Goal: Task Accomplishment & Management: Complete application form

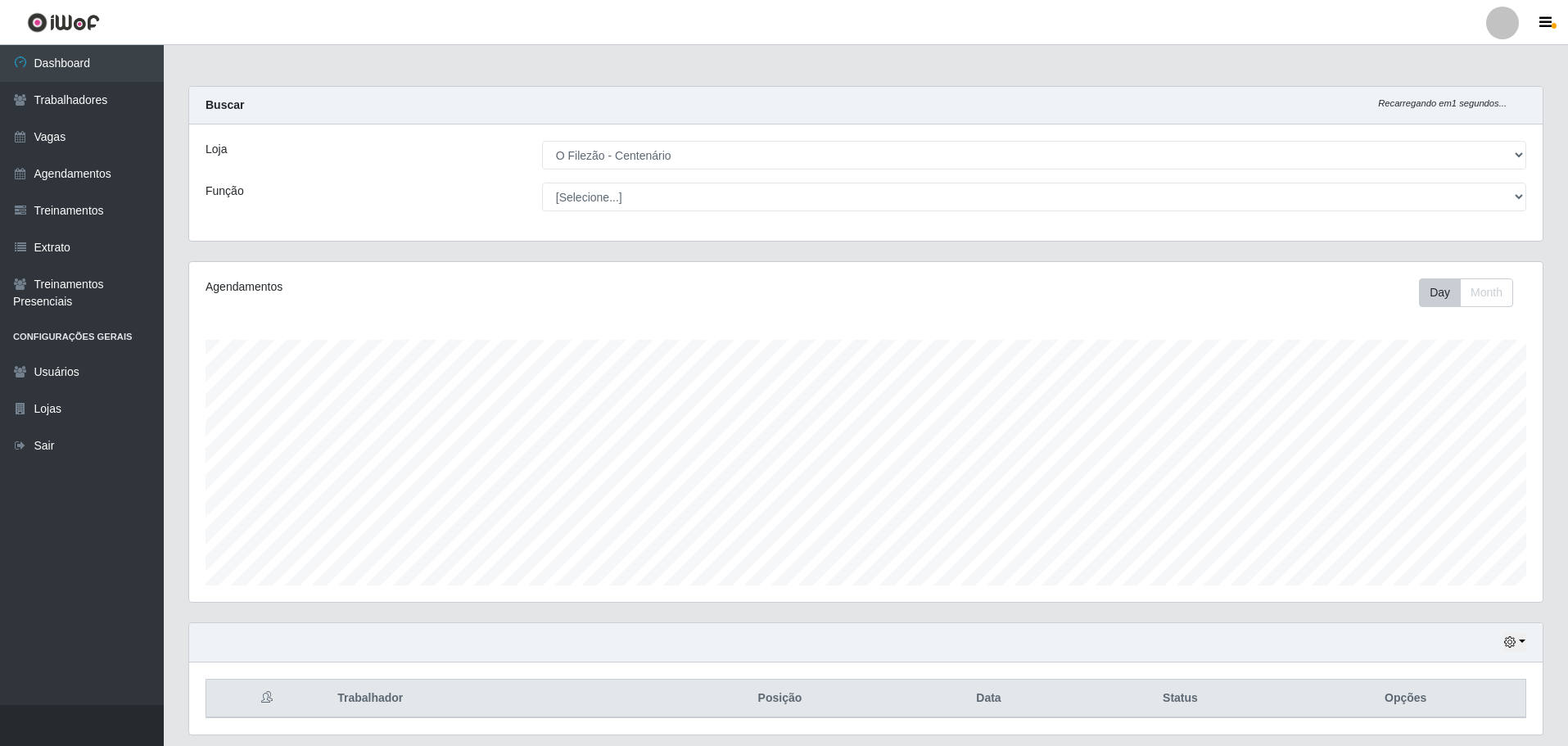
select select "203"
click at [319, 0] on html "Perfil Alterar Senha Sair Dashboard Trabalhadores Vagas Agendamentos Treinament…" at bounding box center [784, 397] width 1568 height 796
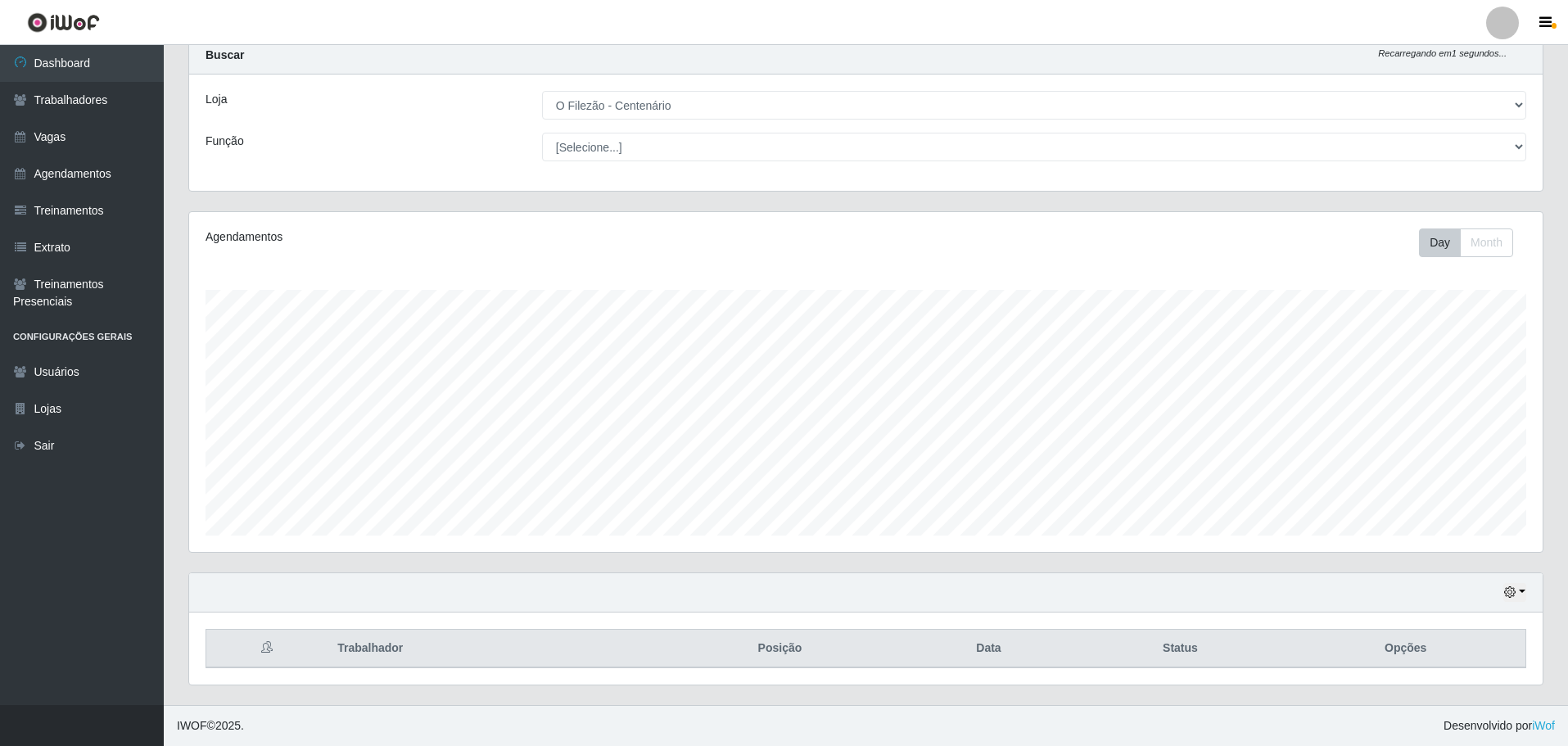
scroll to position [340, 1353]
click at [48, 141] on link "Vagas" at bounding box center [82, 137] width 163 height 37
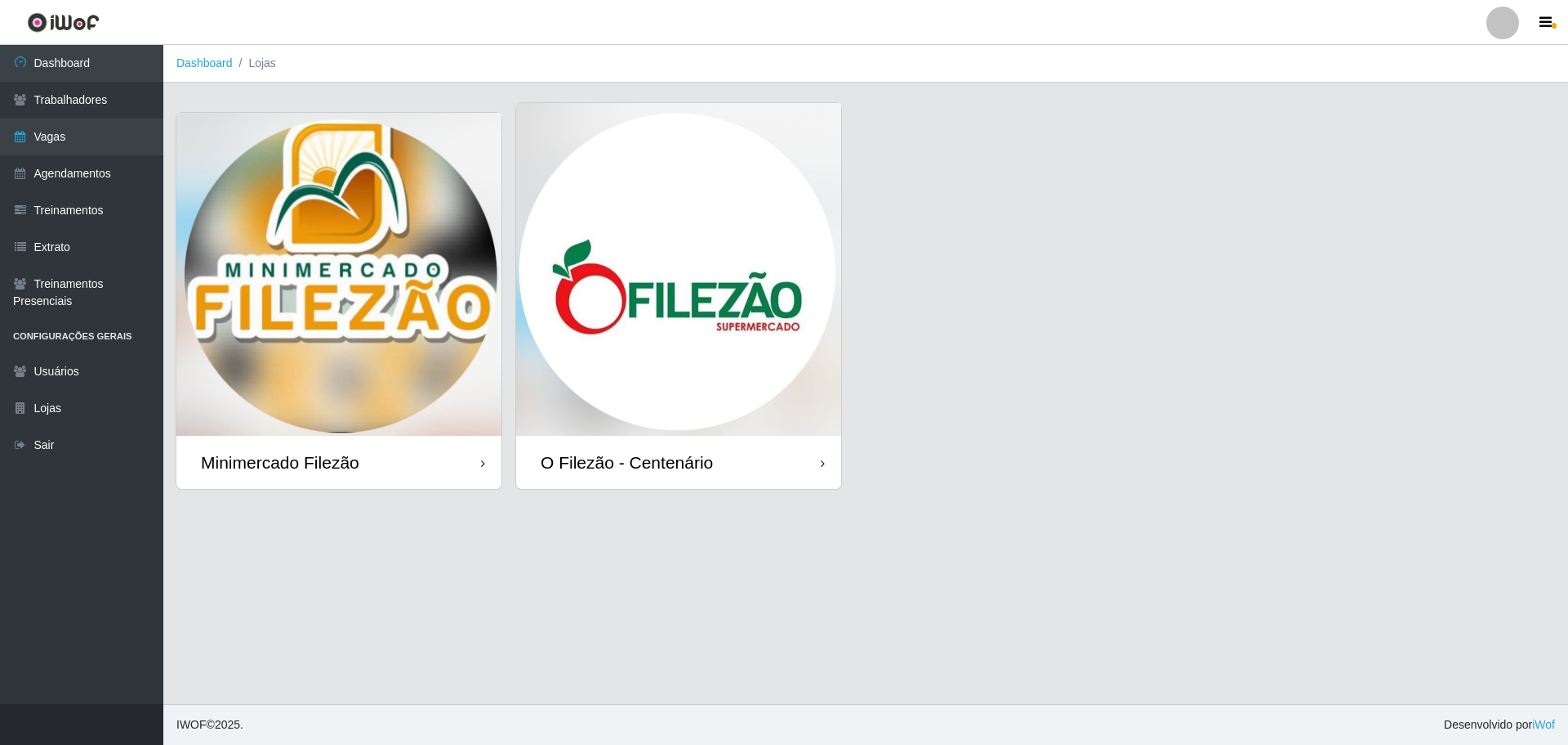
click at [607, 211] on img at bounding box center [679, 268] width 325 height 333
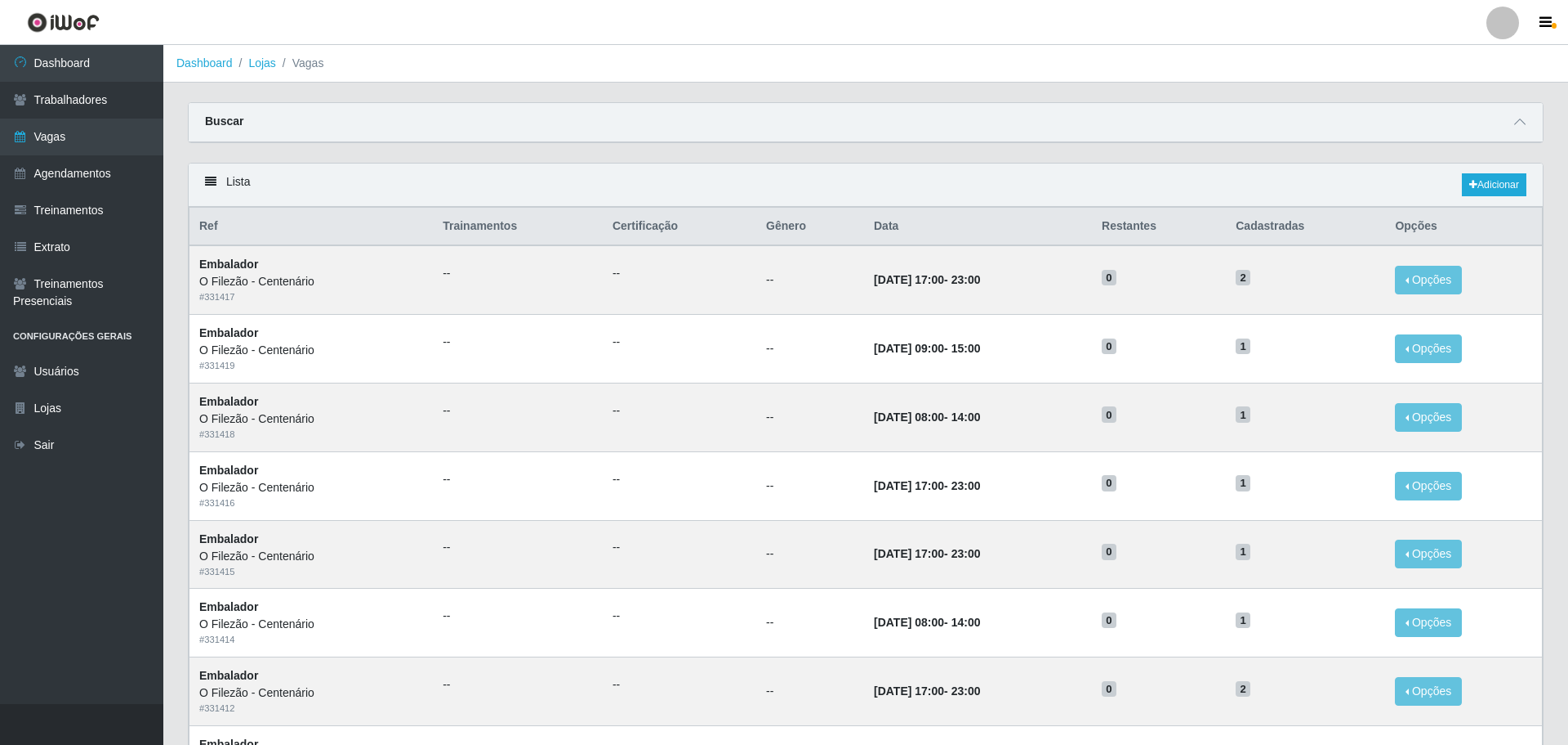
click at [675, 216] on th "Certificação" at bounding box center [680, 227] width 154 height 38
click at [1492, 185] on link "Adicionar" at bounding box center [1490, 184] width 64 height 23
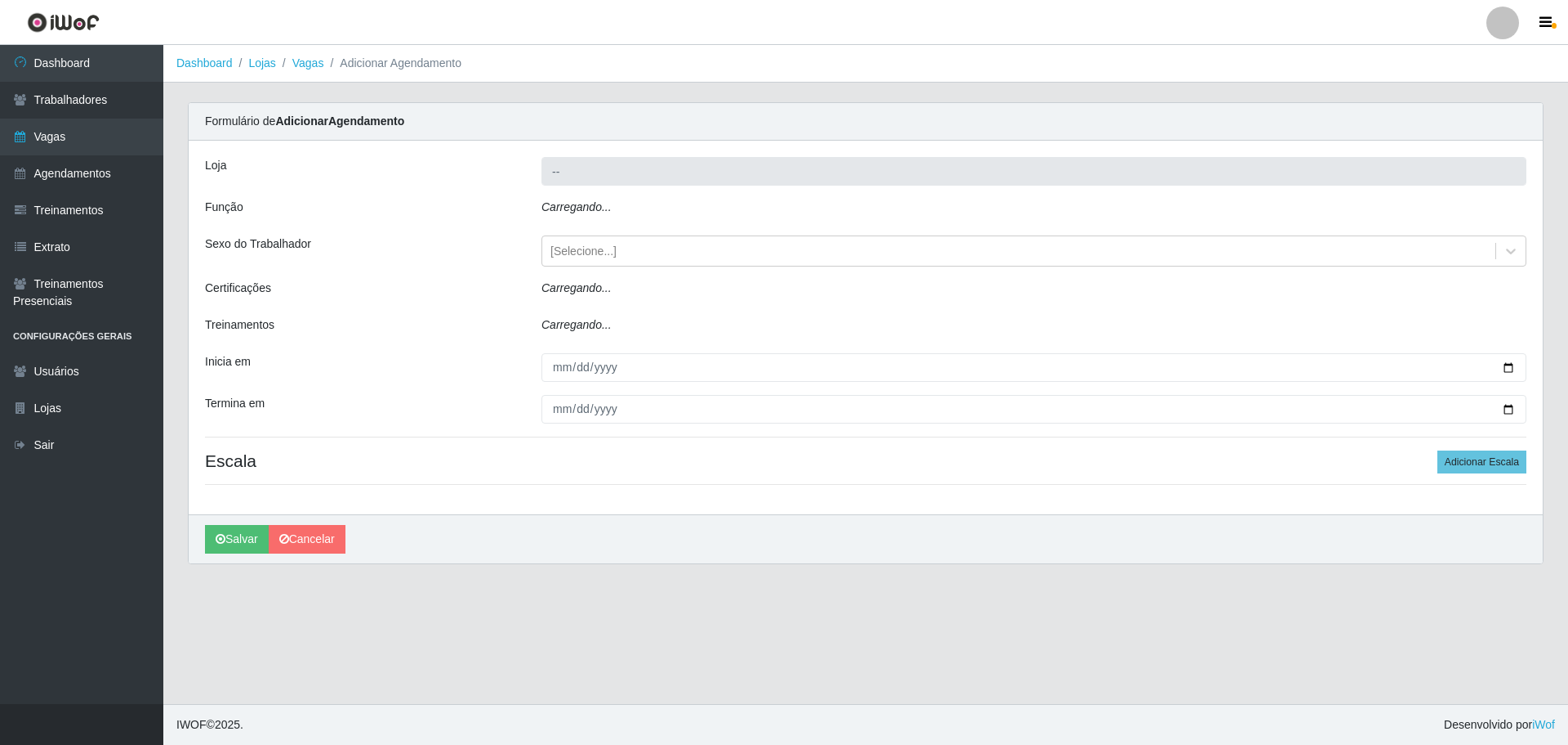
type input "O Filezão - Centenário"
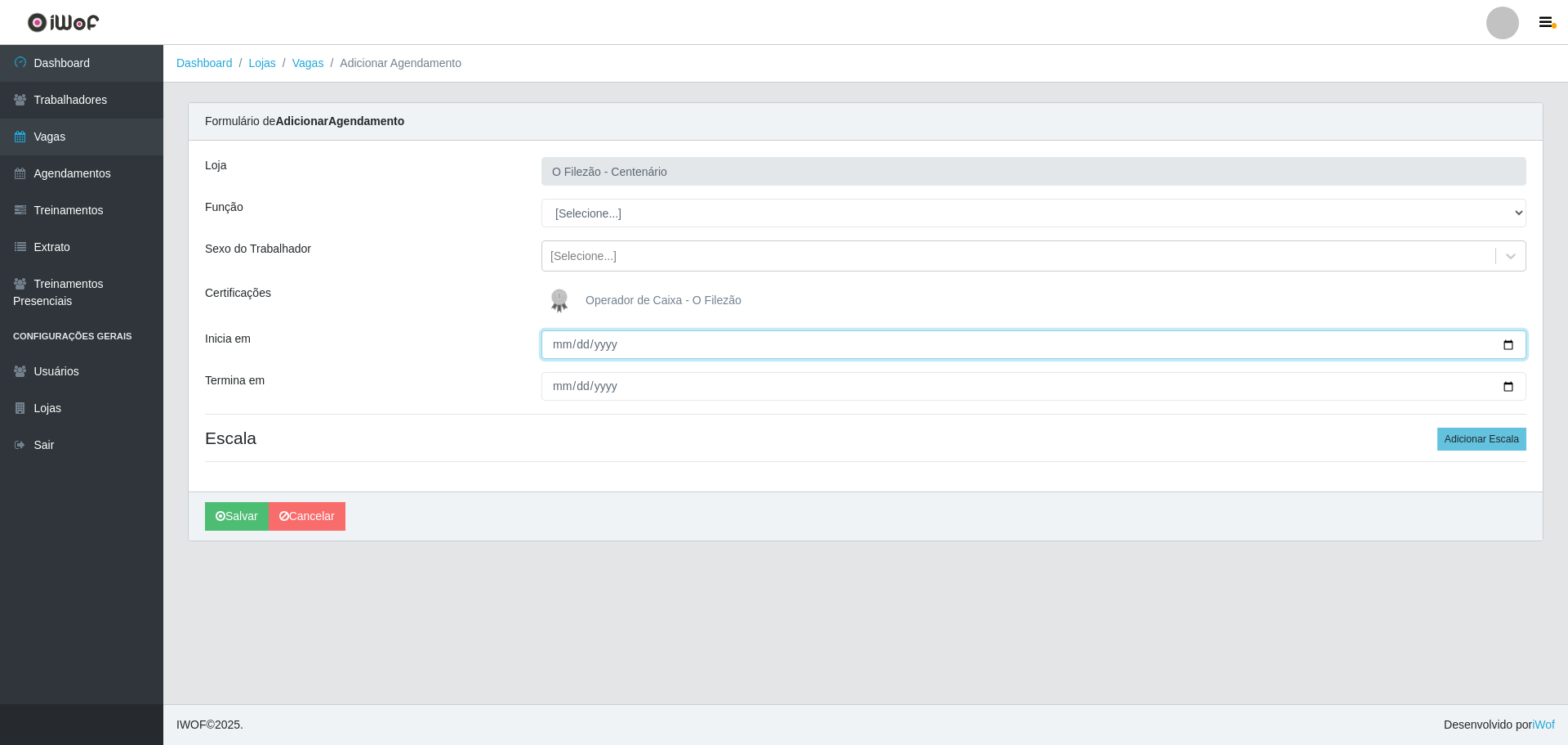
click at [664, 333] on input "Inicia em" at bounding box center [1034, 344] width 985 height 28
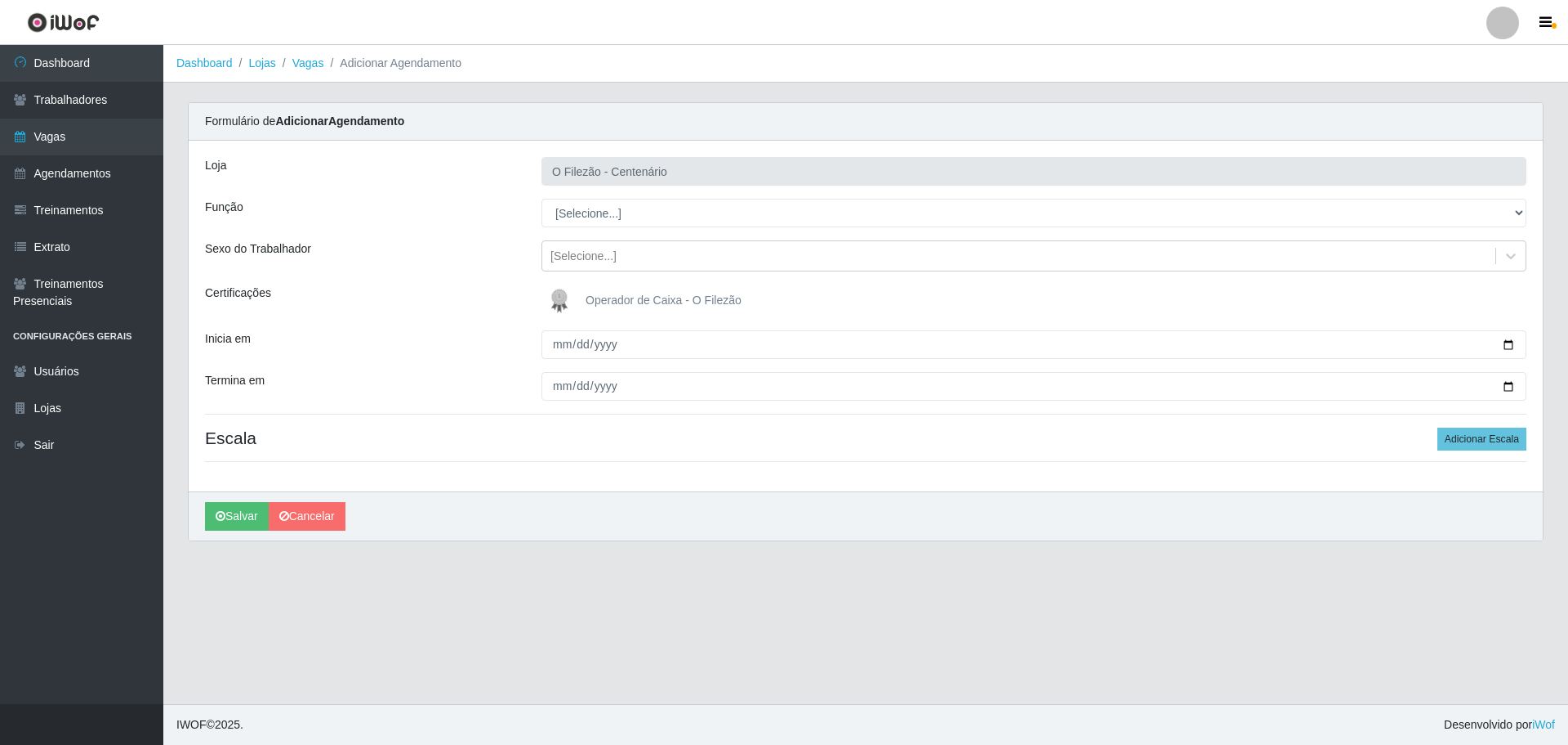
click at [1536, 341] on div at bounding box center [1034, 344] width 1009 height 28
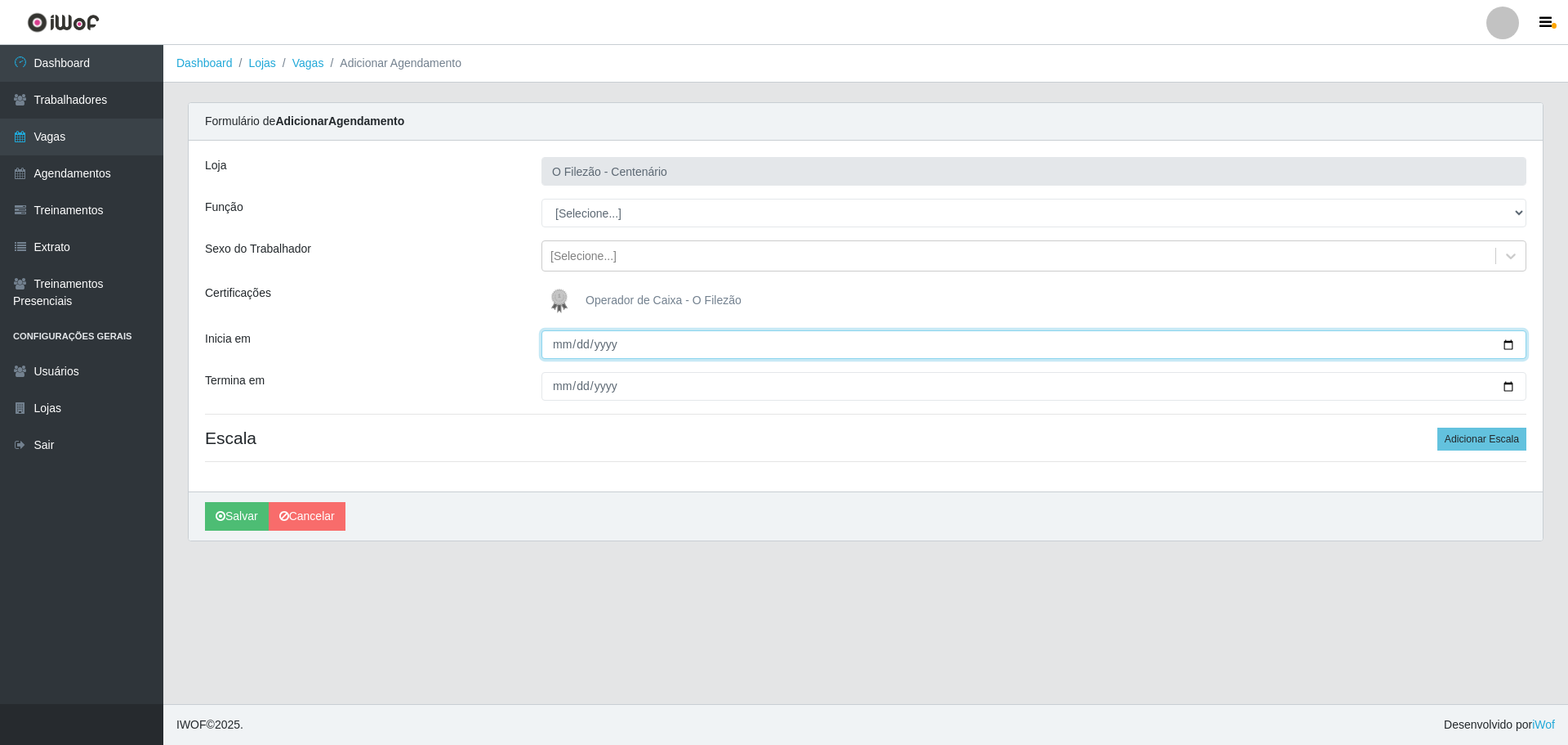
click at [1493, 347] on input "Inicia em" at bounding box center [1034, 344] width 985 height 28
click at [1507, 340] on input "Inicia em" at bounding box center [1034, 344] width 985 height 28
type input "2025-08-24"
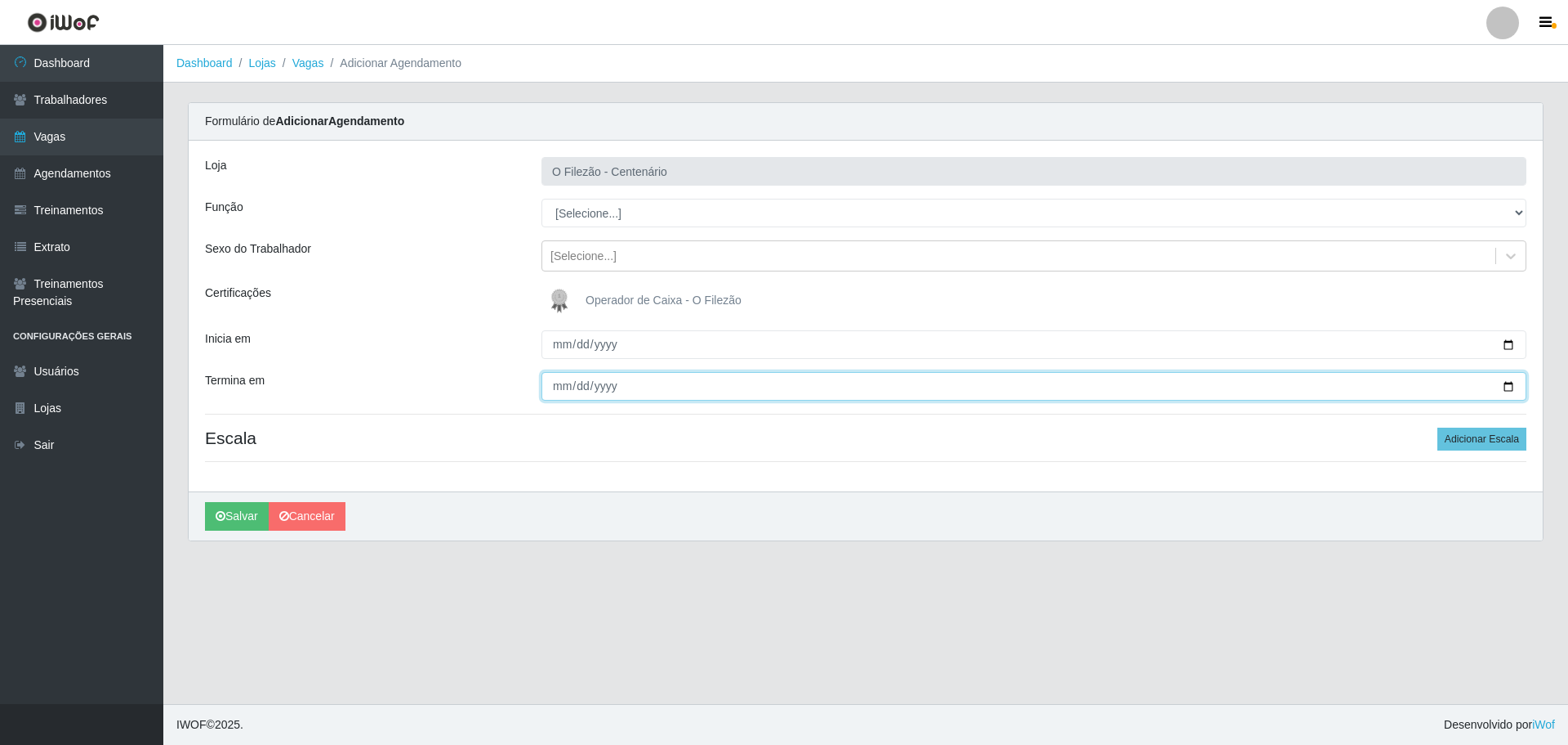
click at [1489, 386] on input "Termina em" at bounding box center [1034, 386] width 985 height 28
click at [543, 379] on input "Termina em" at bounding box center [1034, 386] width 985 height 28
click at [561, 396] on input "Termina em" at bounding box center [1034, 386] width 985 height 28
click at [1508, 390] on input "Termina em" at bounding box center [1034, 386] width 985 height 28
type input "2025-08-24"
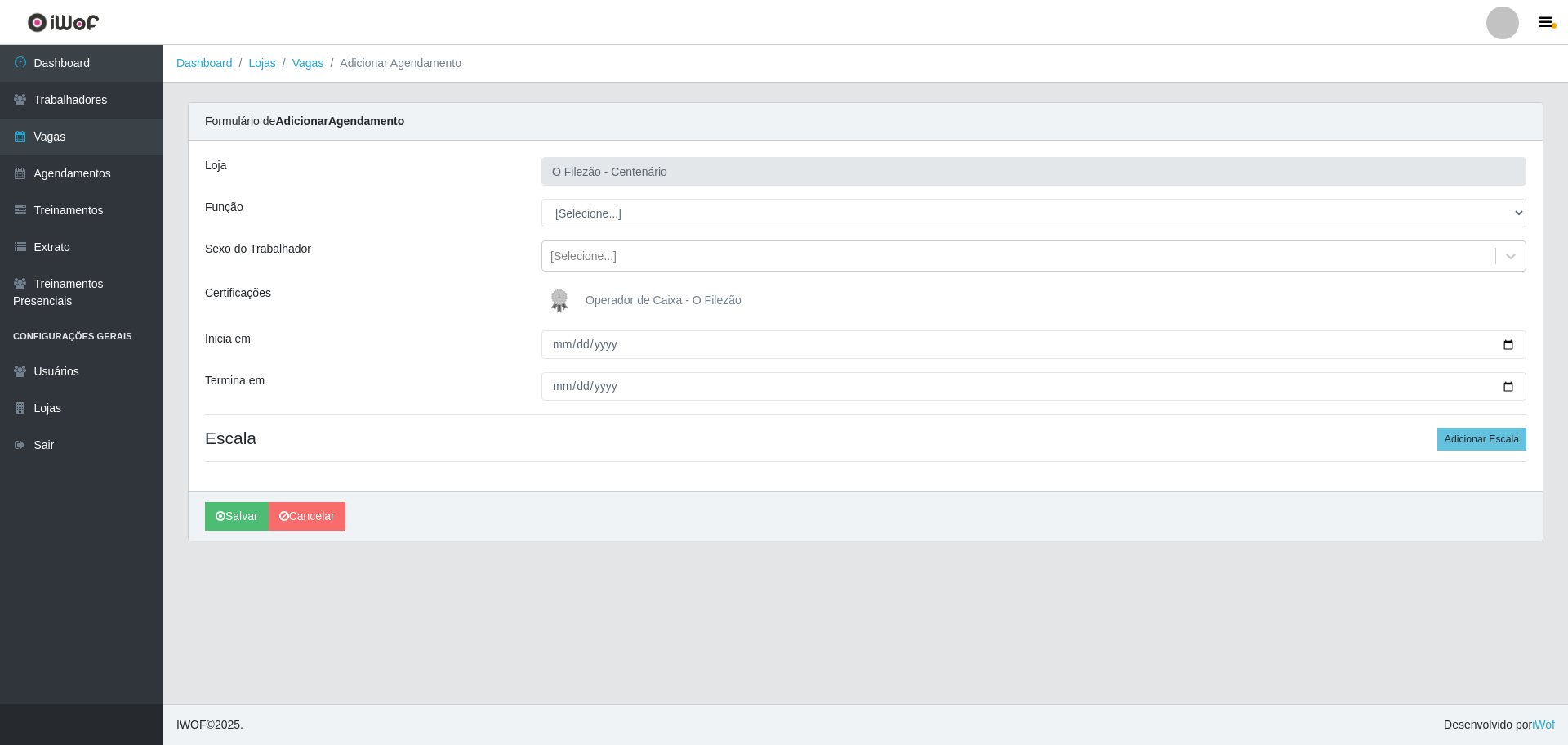
click at [557, 561] on div "Carregando... Formulário de Adicionar Agendamento Loja O Filezão - Centenário F…" at bounding box center [866, 331] width 1380 height 458
click at [669, 258] on div "[Selecione...]" at bounding box center [1018, 256] width 953 height 27
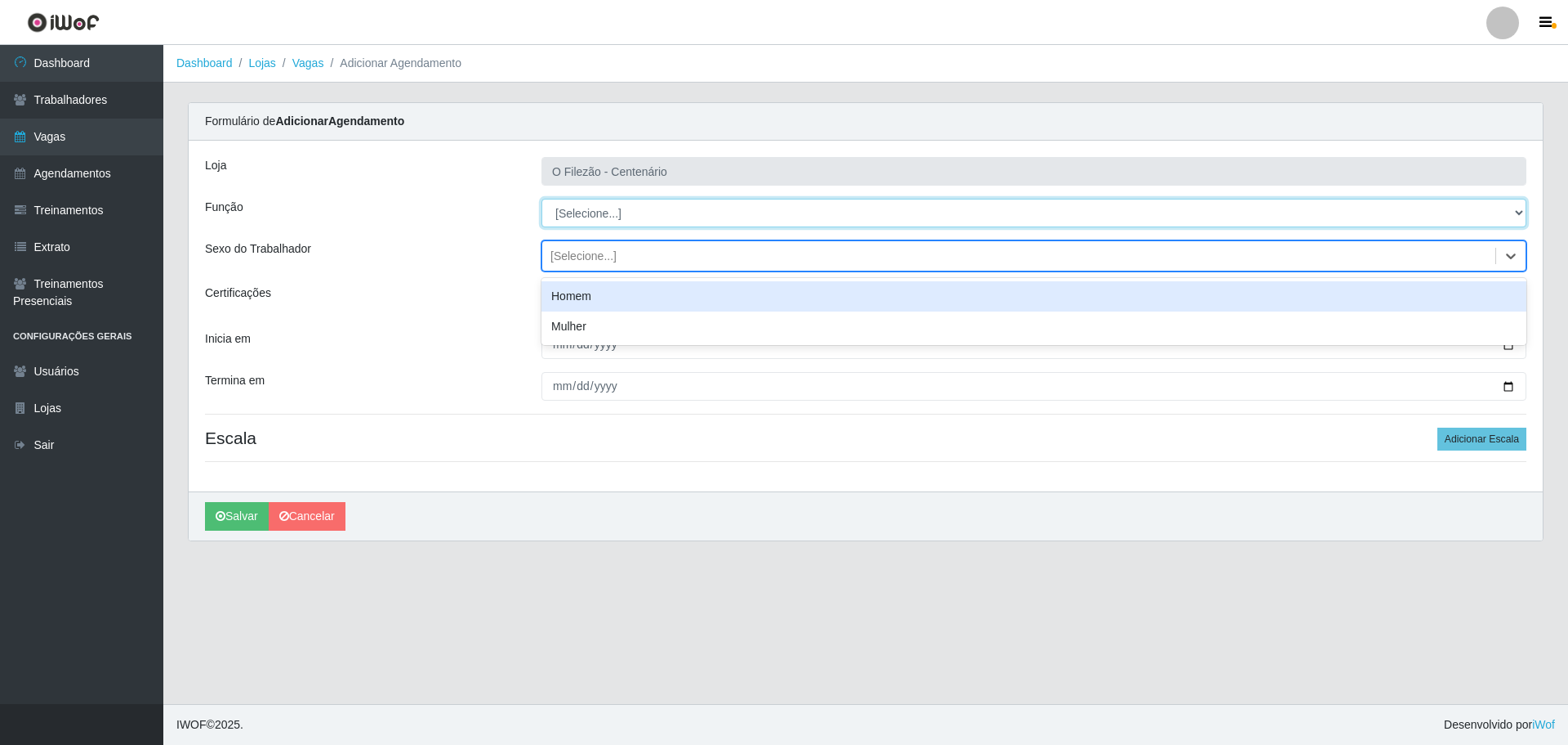
click at [630, 206] on select "[Selecione...] Auxiliar de Estacionamento Auxiliar de Estacionamento + Auxiliar…" at bounding box center [1034, 213] width 985 height 28
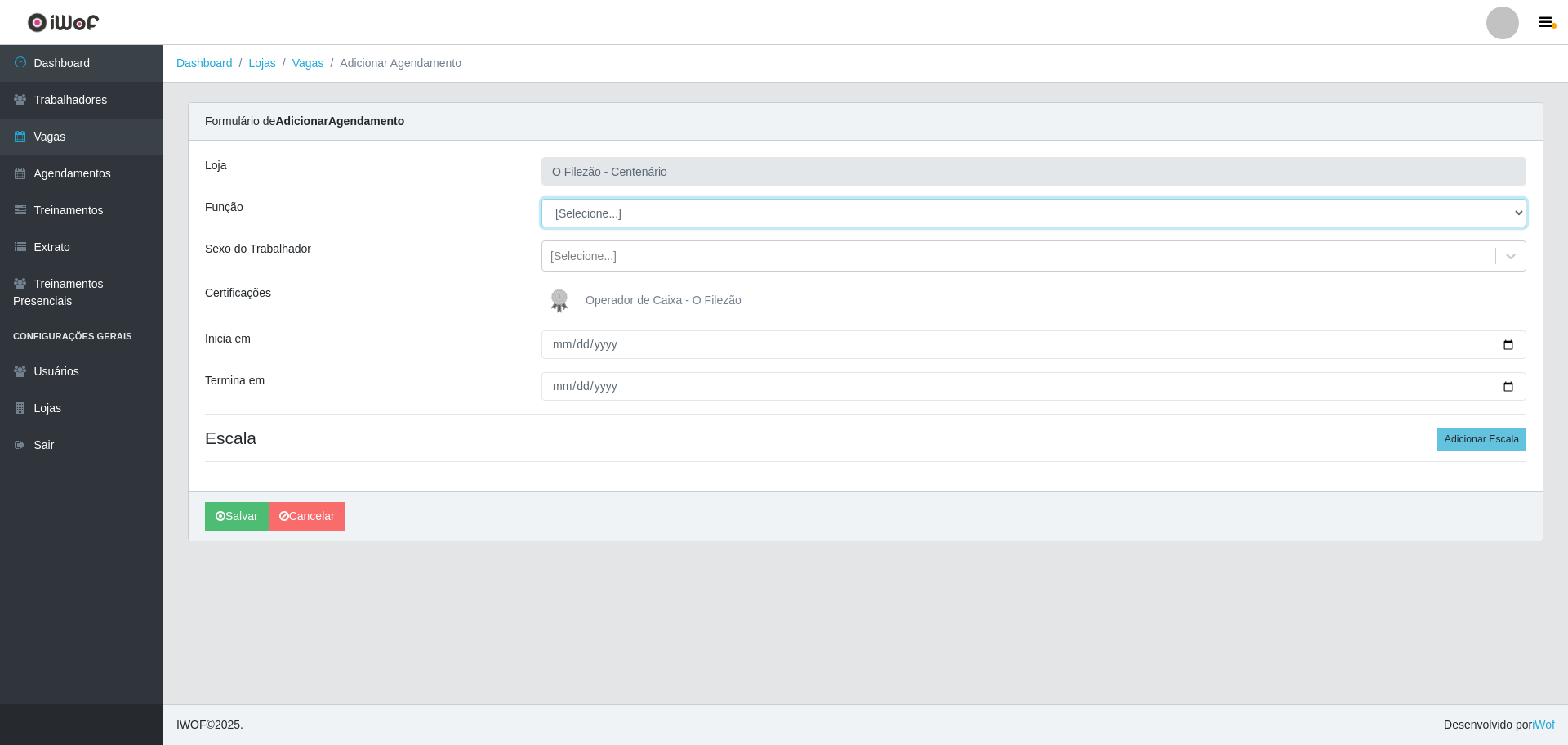
select select "1"
click at [541, 199] on select "[Selecione...] Auxiliar de Estacionamento Auxiliar de Estacionamento + Auxiliar…" at bounding box center [1034, 213] width 985 height 28
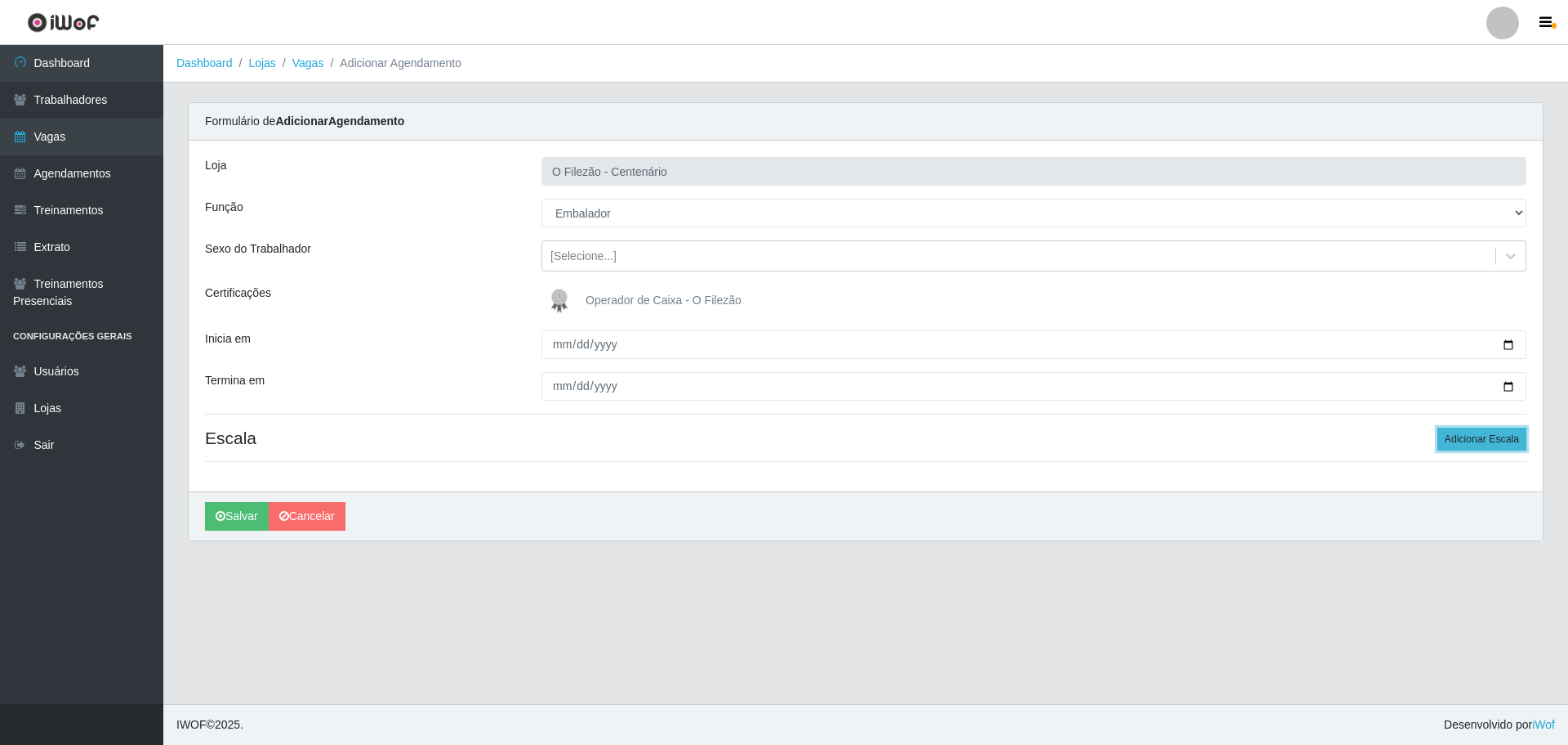
click at [1482, 448] on button "Adicionar Escala" at bounding box center [1482, 438] width 89 height 23
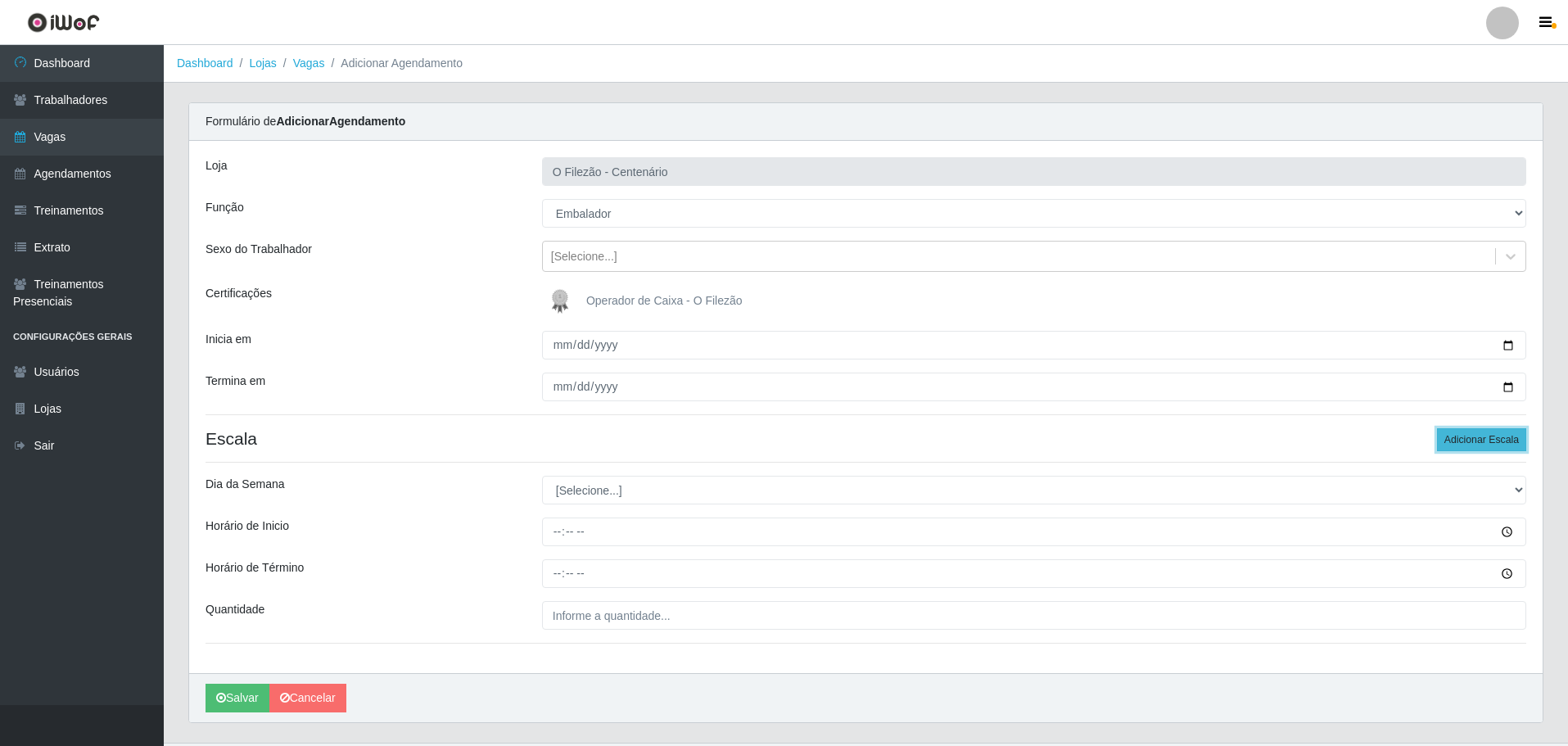
click at [1486, 446] on button "Adicionar Escala" at bounding box center [1481, 439] width 89 height 23
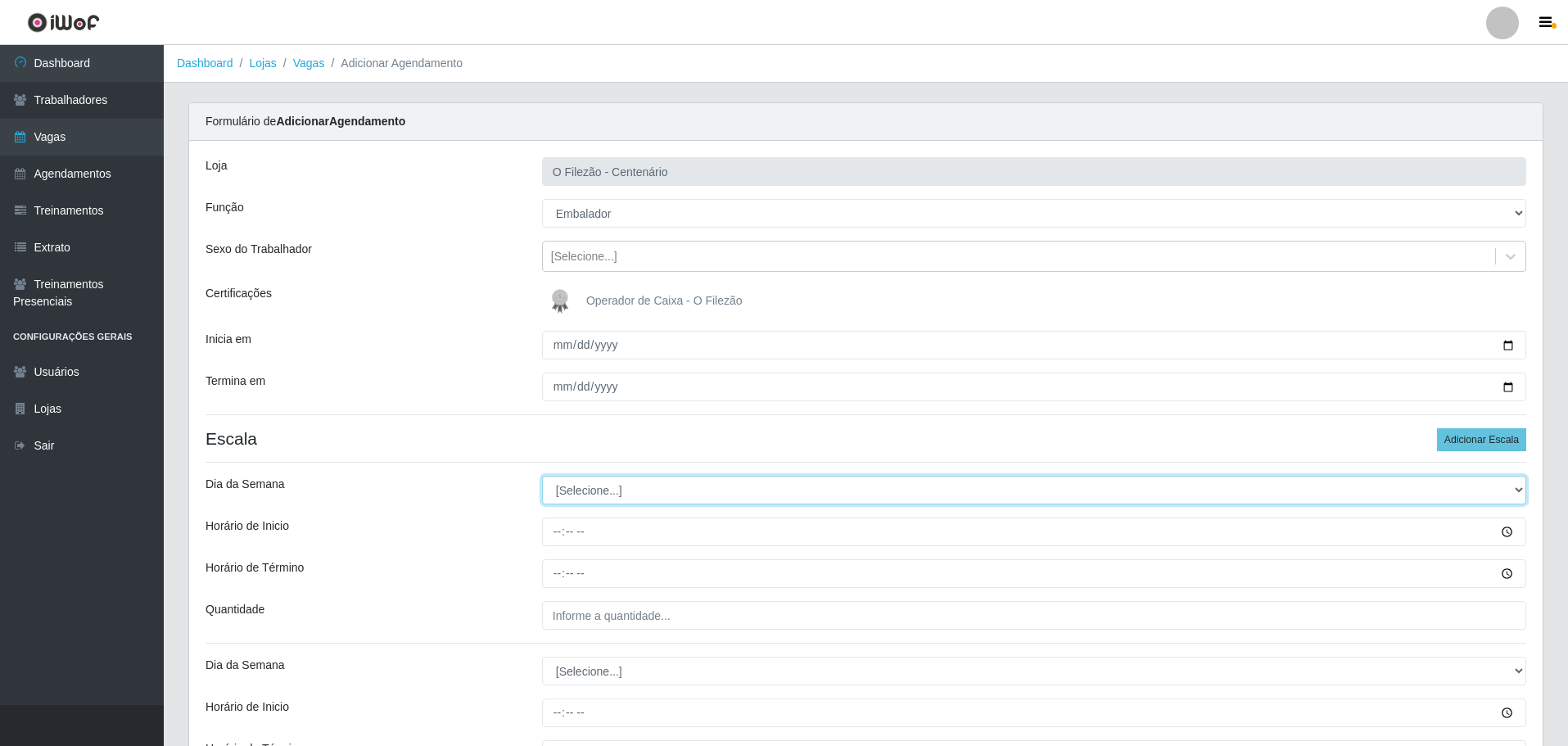
click at [612, 481] on select "[Selecione...] Segunda Terça Quarta Quinta Sexta Sábado Domingo" at bounding box center [1034, 489] width 984 height 28
select select "0"
click at [542, 475] on select "[Selecione...] Segunda Terça Quarta Quinta Sexta Sábado Domingo" at bounding box center [1034, 489] width 984 height 28
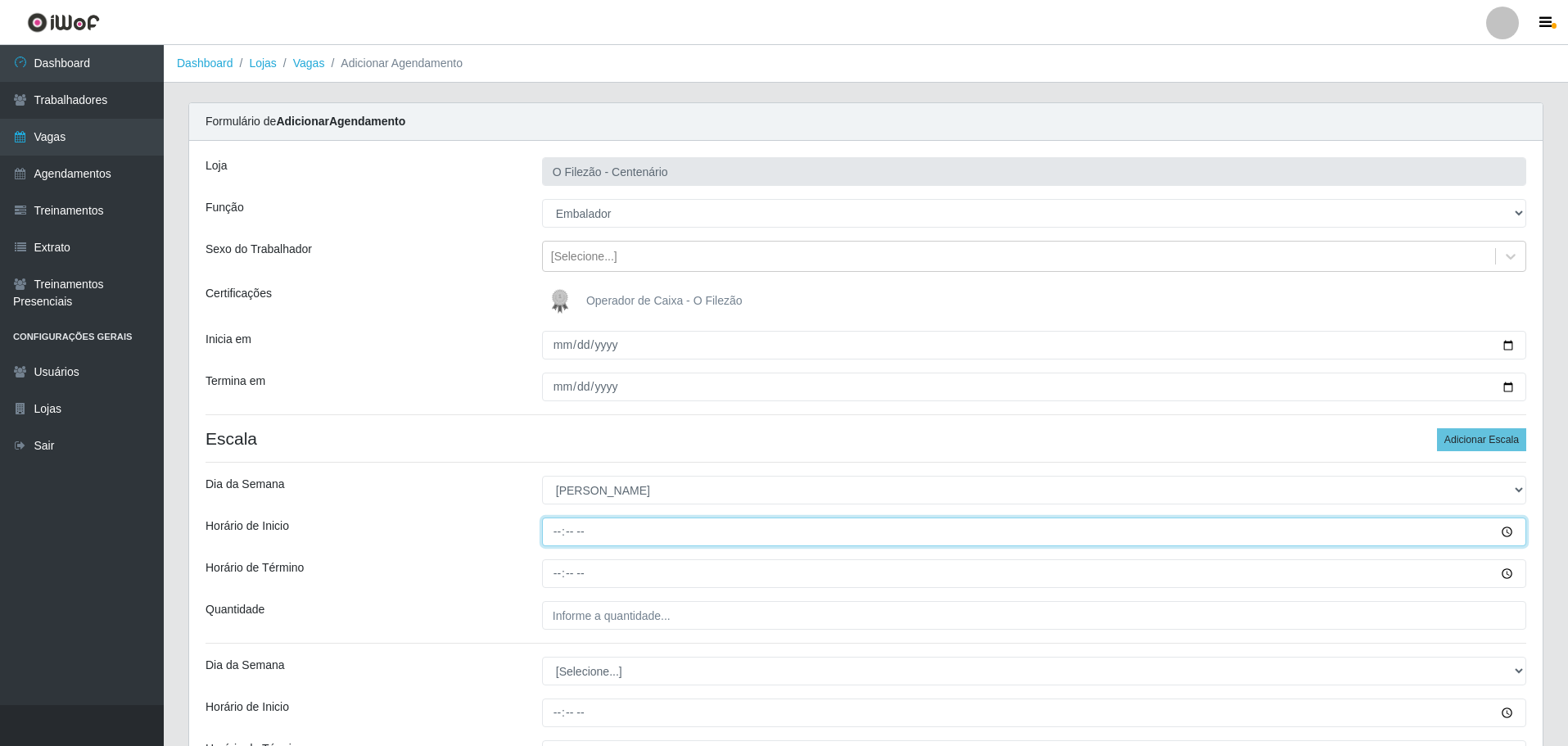
click at [554, 524] on input "Horário de Inicio" at bounding box center [1034, 531] width 984 height 28
drag, startPoint x: 849, startPoint y: 473, endPoint x: 802, endPoint y: 442, distance: 56.3
click at [574, 531] on input "Horário de Inicio" at bounding box center [1034, 531] width 984 height 28
click at [552, 526] on input "Horário de Inicio" at bounding box center [1034, 531] width 984 height 28
click at [554, 543] on input "Horário de Inicio" at bounding box center [1034, 531] width 984 height 28
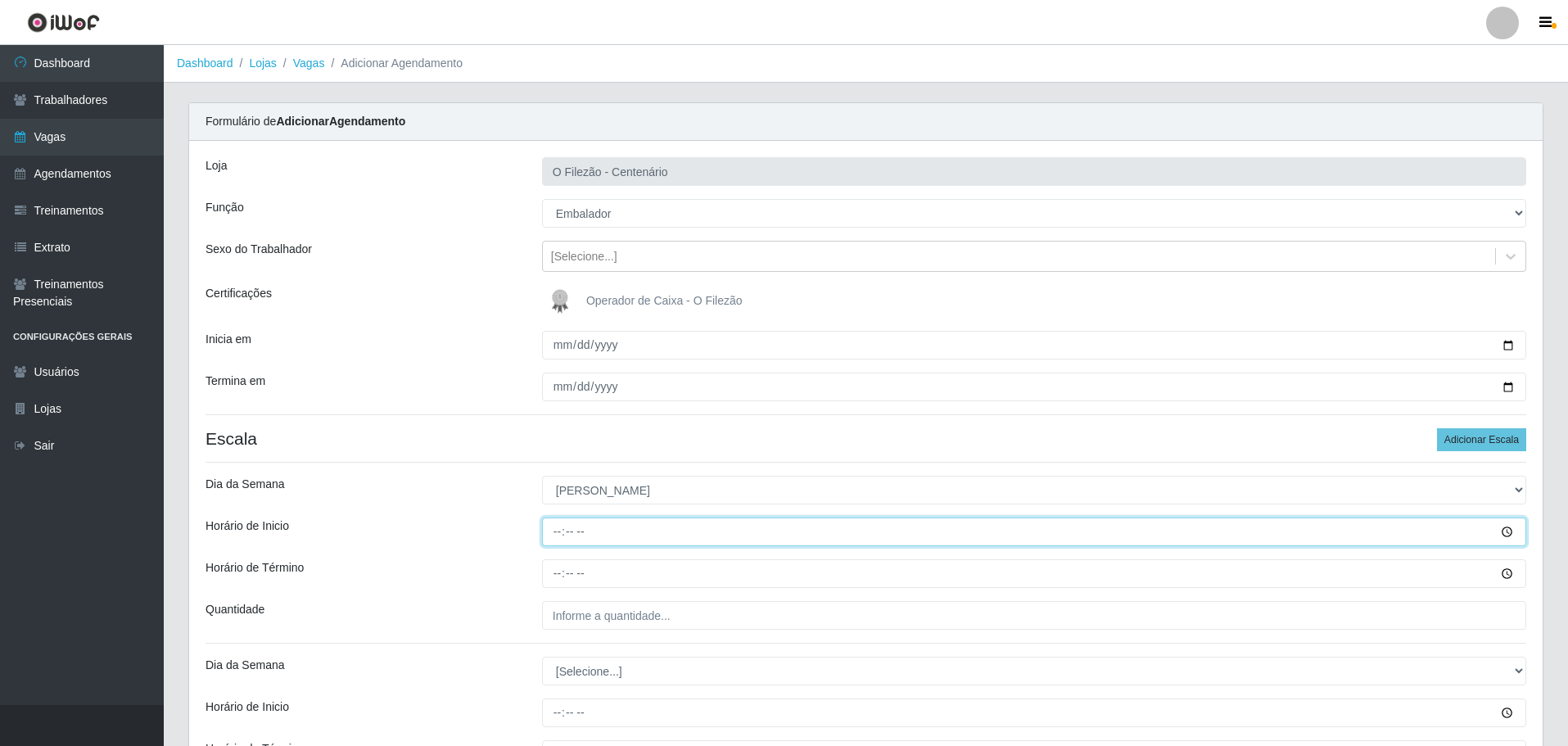
click at [544, 526] on input "Horário de Inicio" at bounding box center [1034, 531] width 984 height 28
click at [556, 534] on input "Horário de Inicio" at bounding box center [1034, 531] width 984 height 28
type input "08:00"
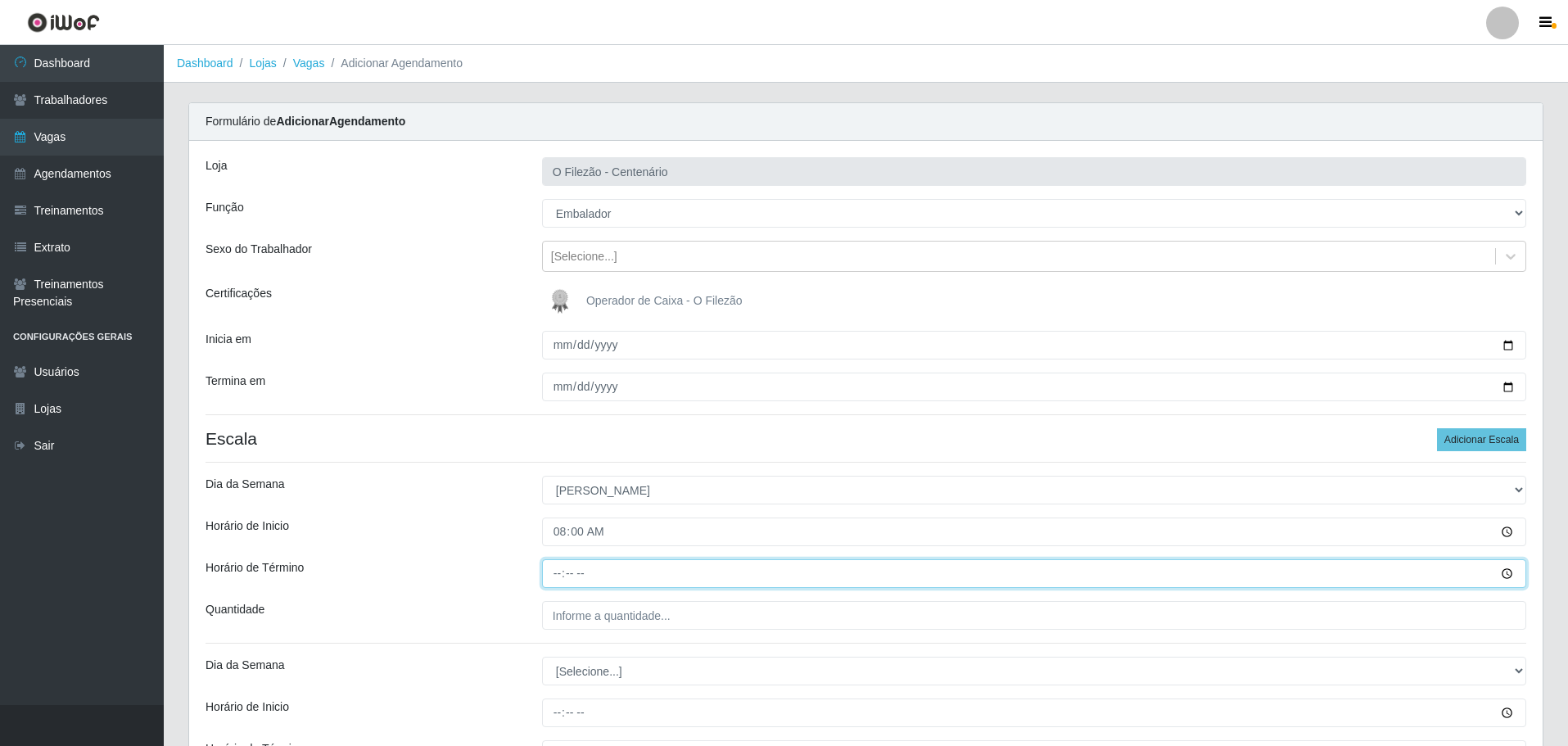
click at [557, 571] on input "Horário de Término" at bounding box center [1034, 573] width 984 height 28
type input "13:00"
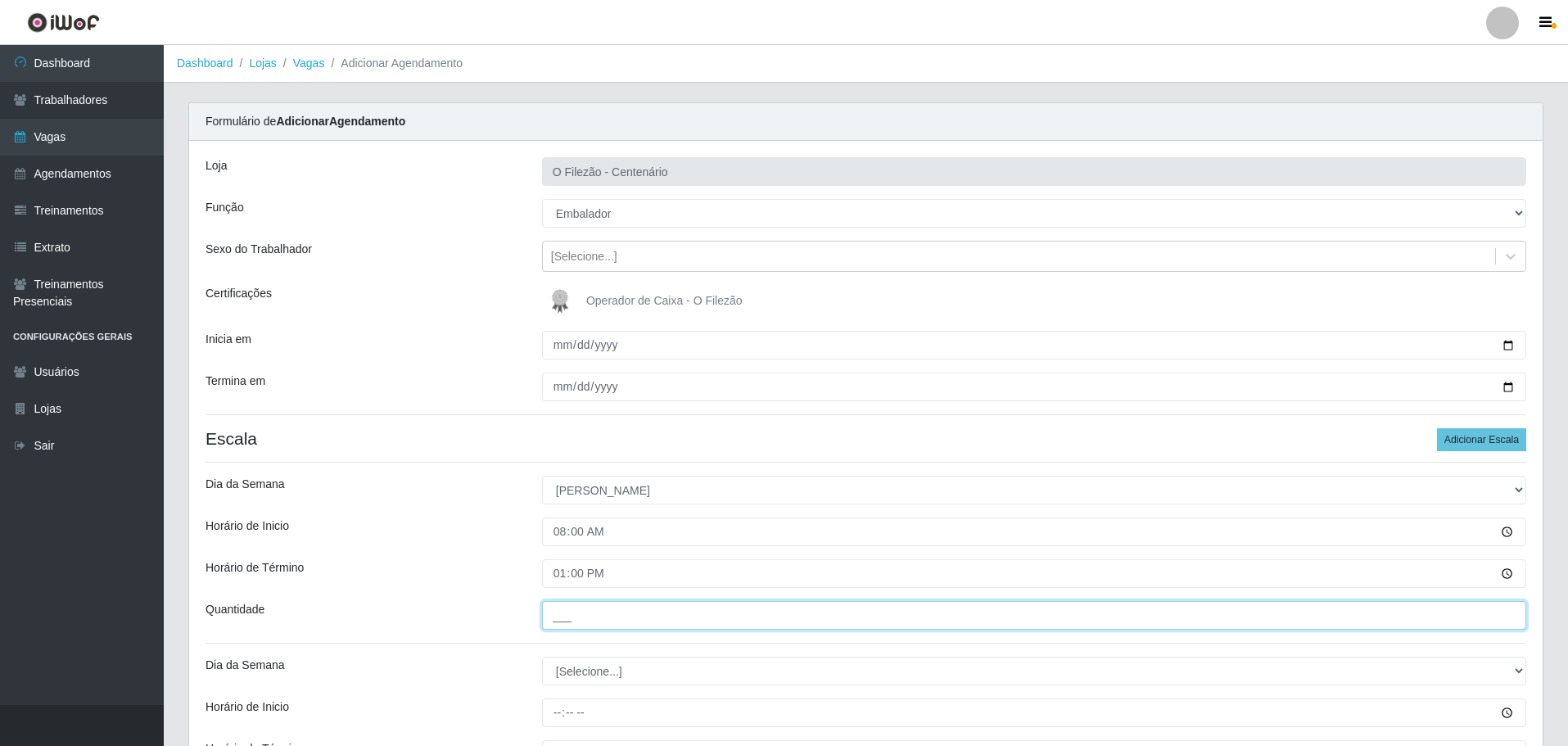
click at [641, 614] on input "___" at bounding box center [1034, 615] width 984 height 28
type input "03_"
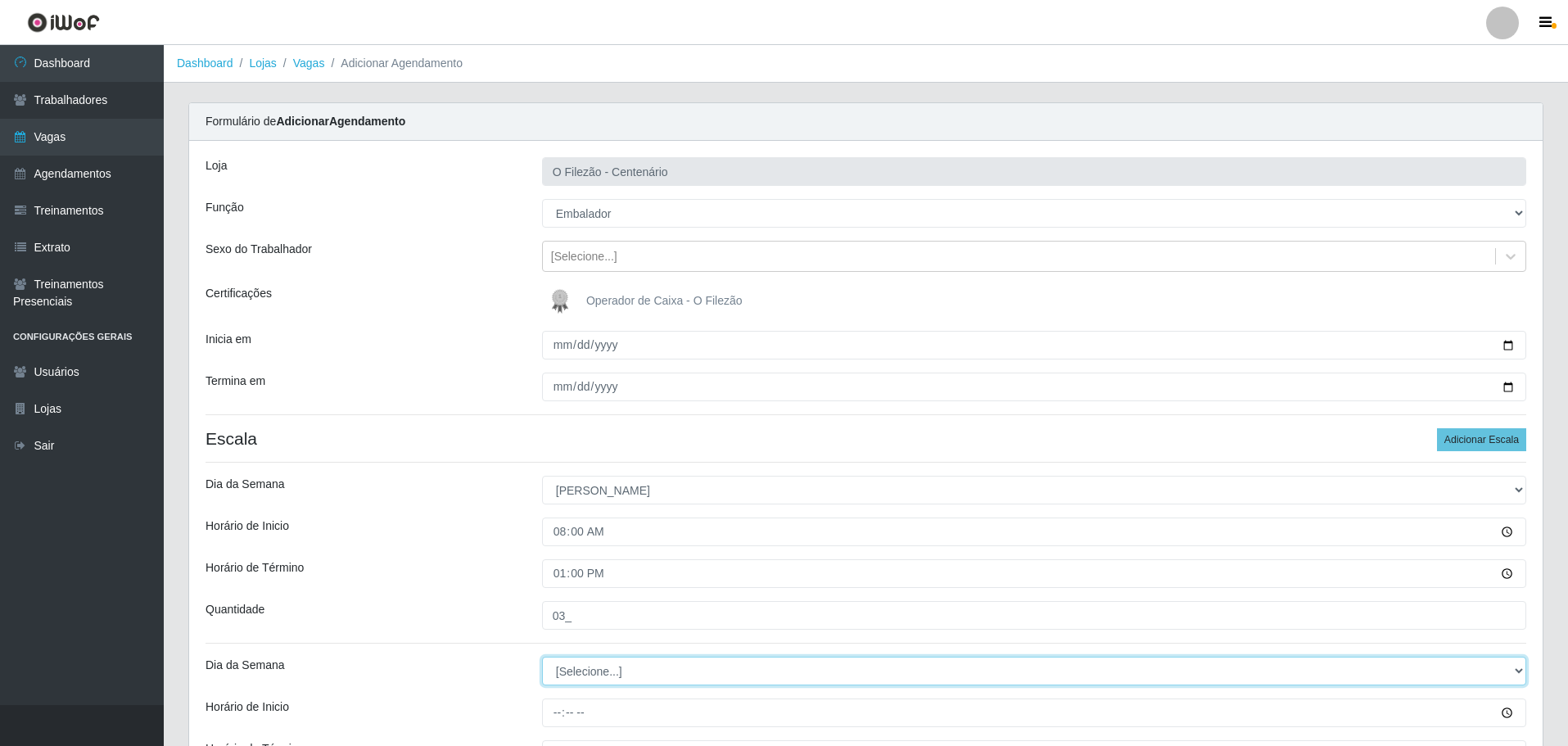
click at [590, 660] on select "[Selecione...] Segunda Terça Quarta Quinta Sexta Sábado Domingo" at bounding box center [1034, 670] width 984 height 28
select select "0"
click at [542, 656] on select "[Selecione...] Segunda Terça Quarta Quinta Sexta Sábado Domingo" at bounding box center [1034, 670] width 984 height 28
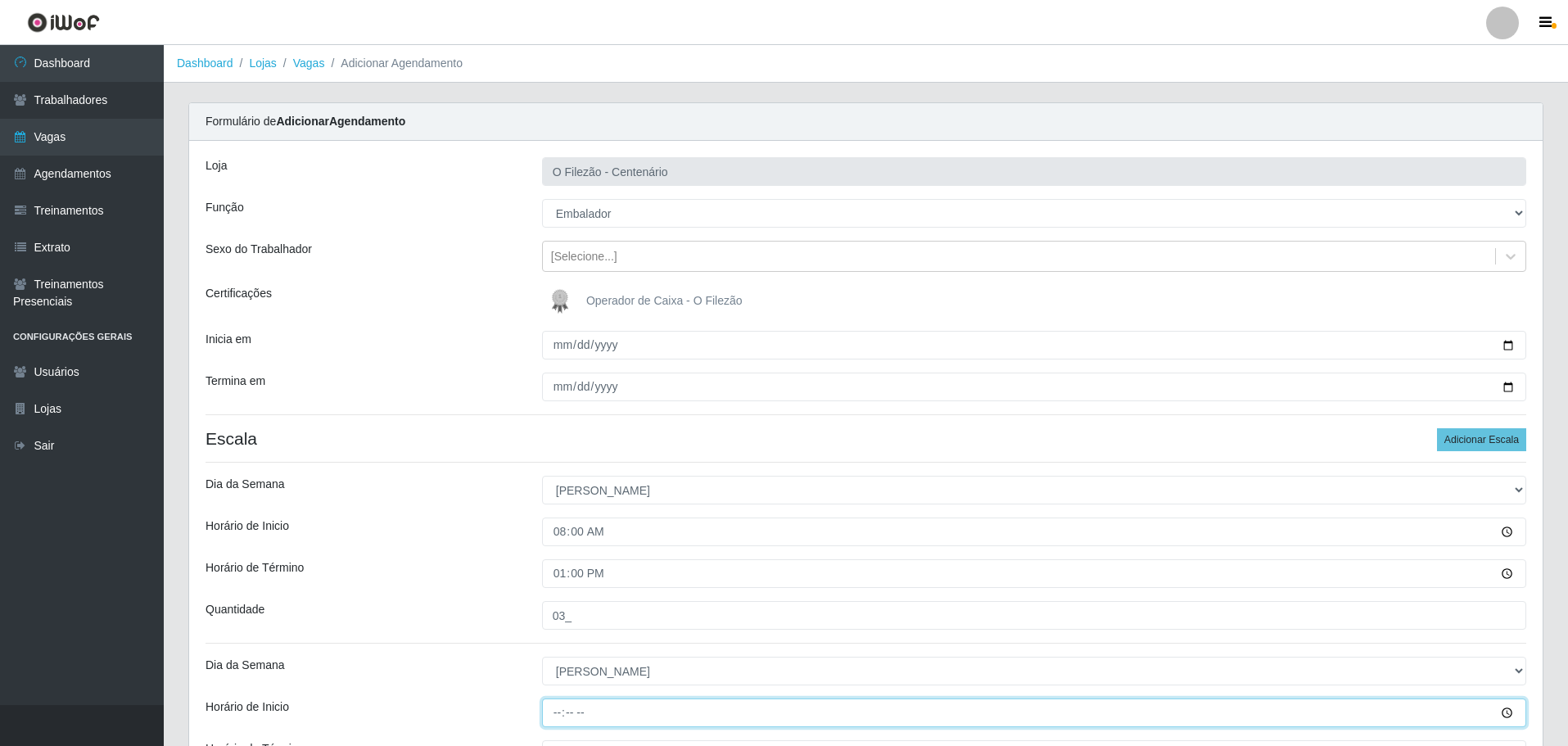
click at [552, 710] on input "Horário de Inicio" at bounding box center [1034, 712] width 984 height 28
type input "16:00"
click at [553, 740] on div "Perfil Alterar Senha Sair Dashboard Trabalhadores Vagas Agendamentos Treinament…" at bounding box center [784, 482] width 1568 height 964
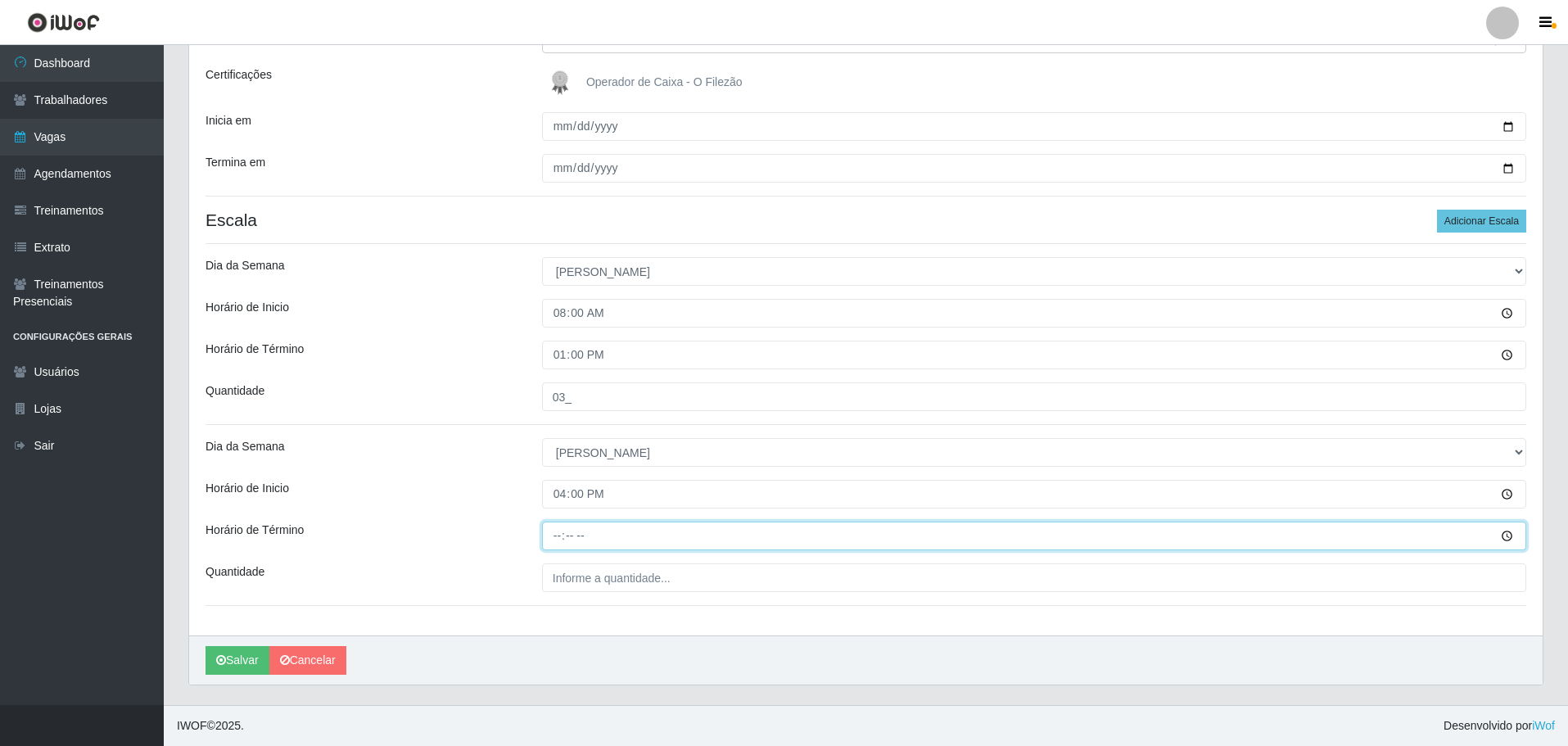
type input "22:00"
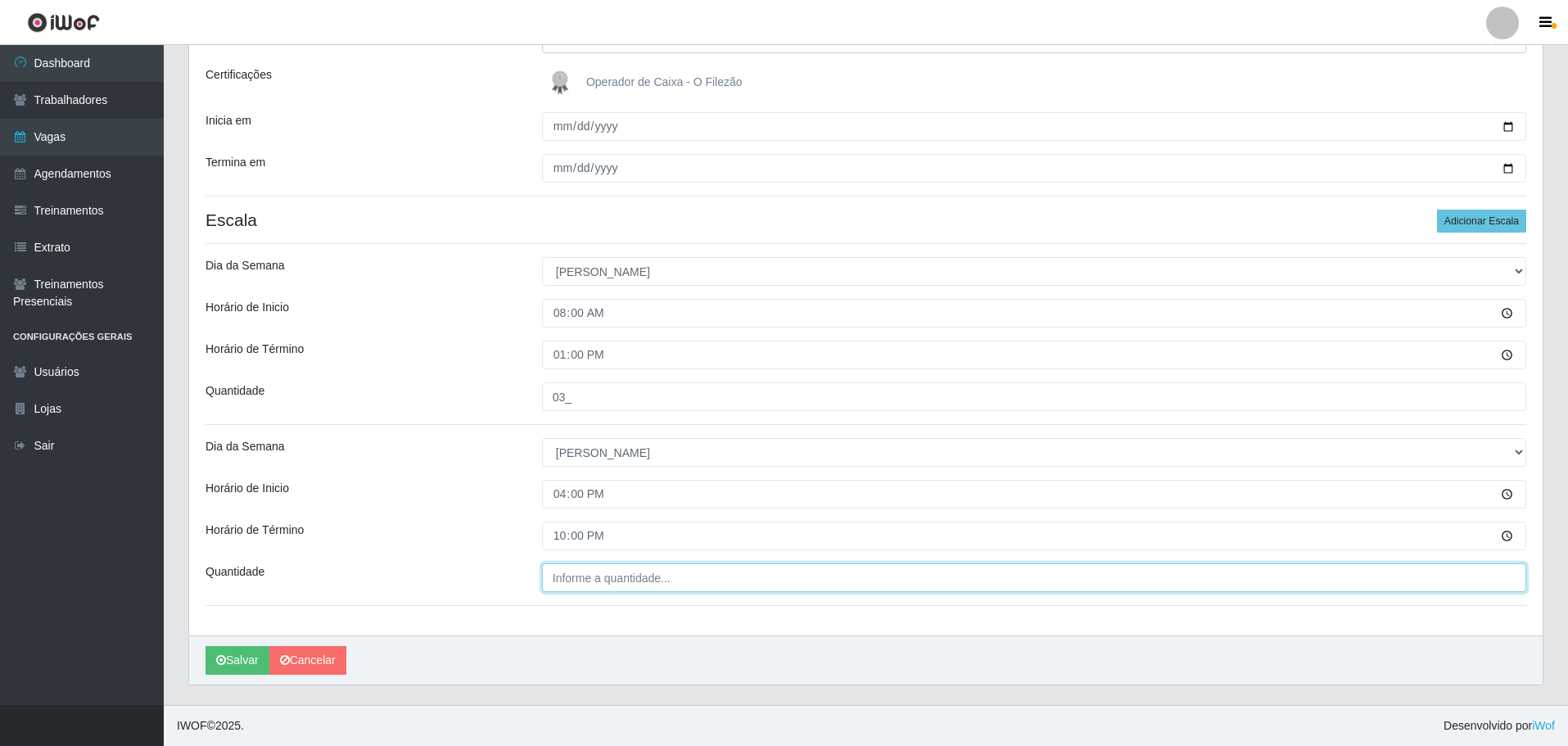
click at [601, 579] on input "Quantidade" at bounding box center [1034, 577] width 984 height 28
type input "03_"
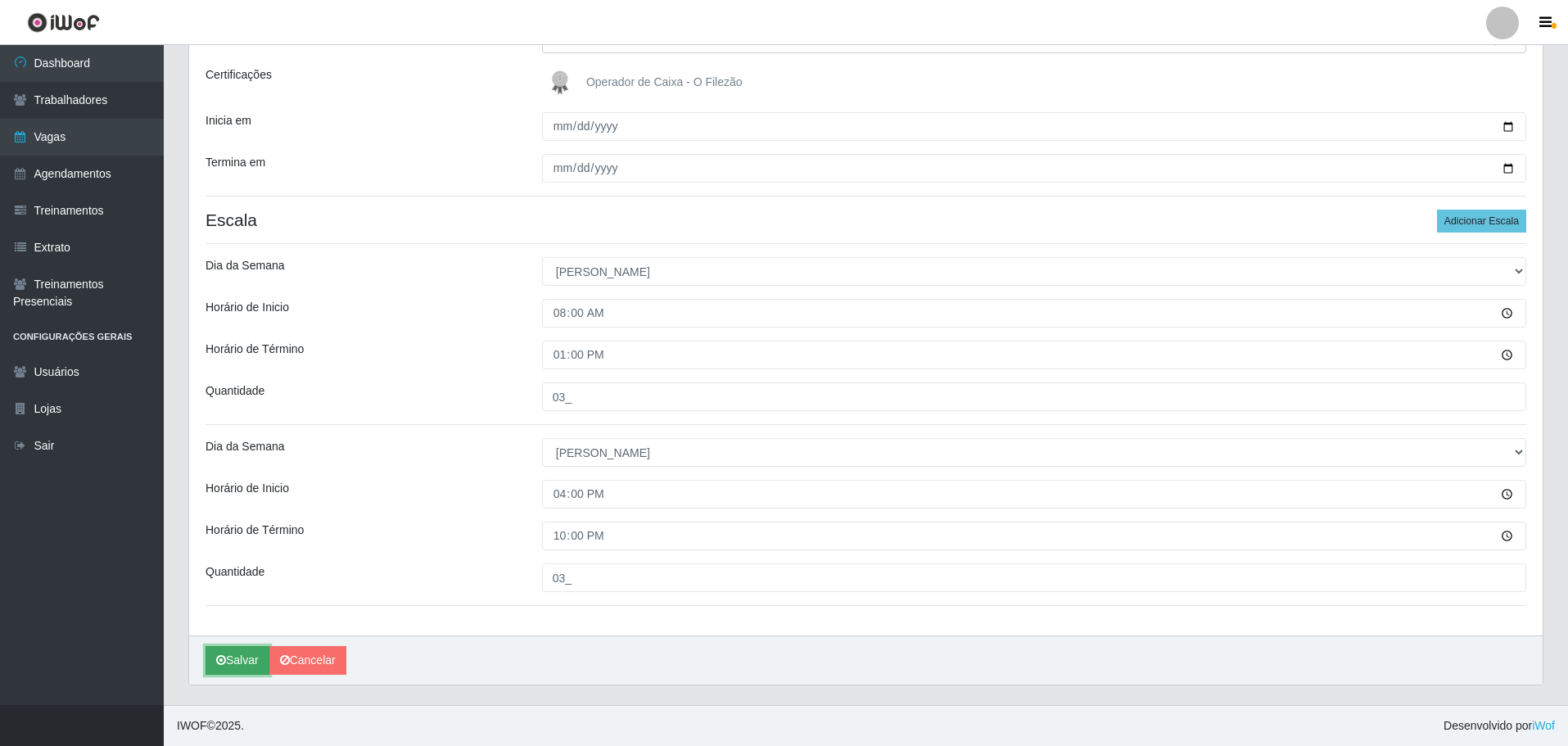
click at [230, 653] on button "Salvar" at bounding box center [238, 660] width 64 height 28
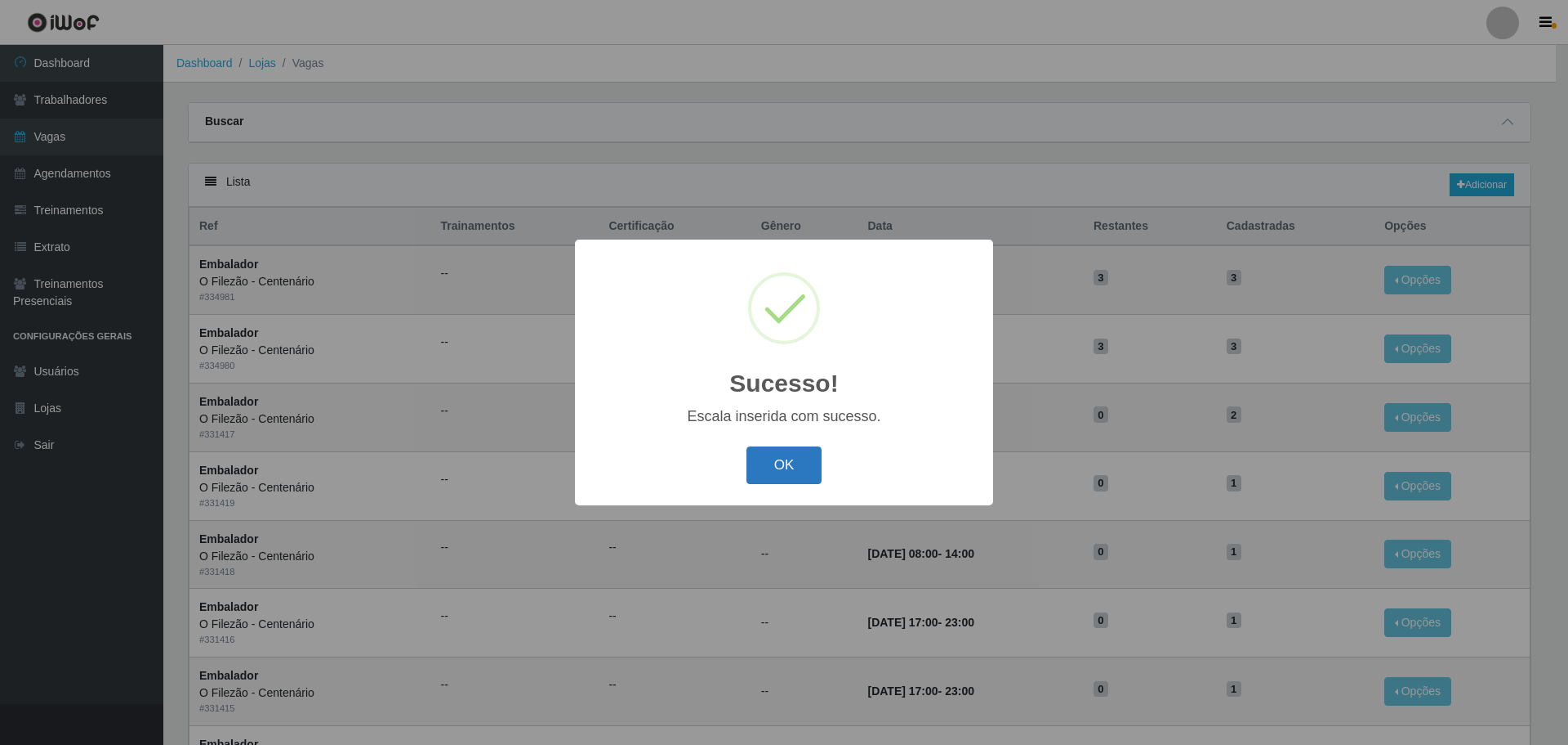
click at [790, 461] on button "OK" at bounding box center [784, 466] width 76 height 38
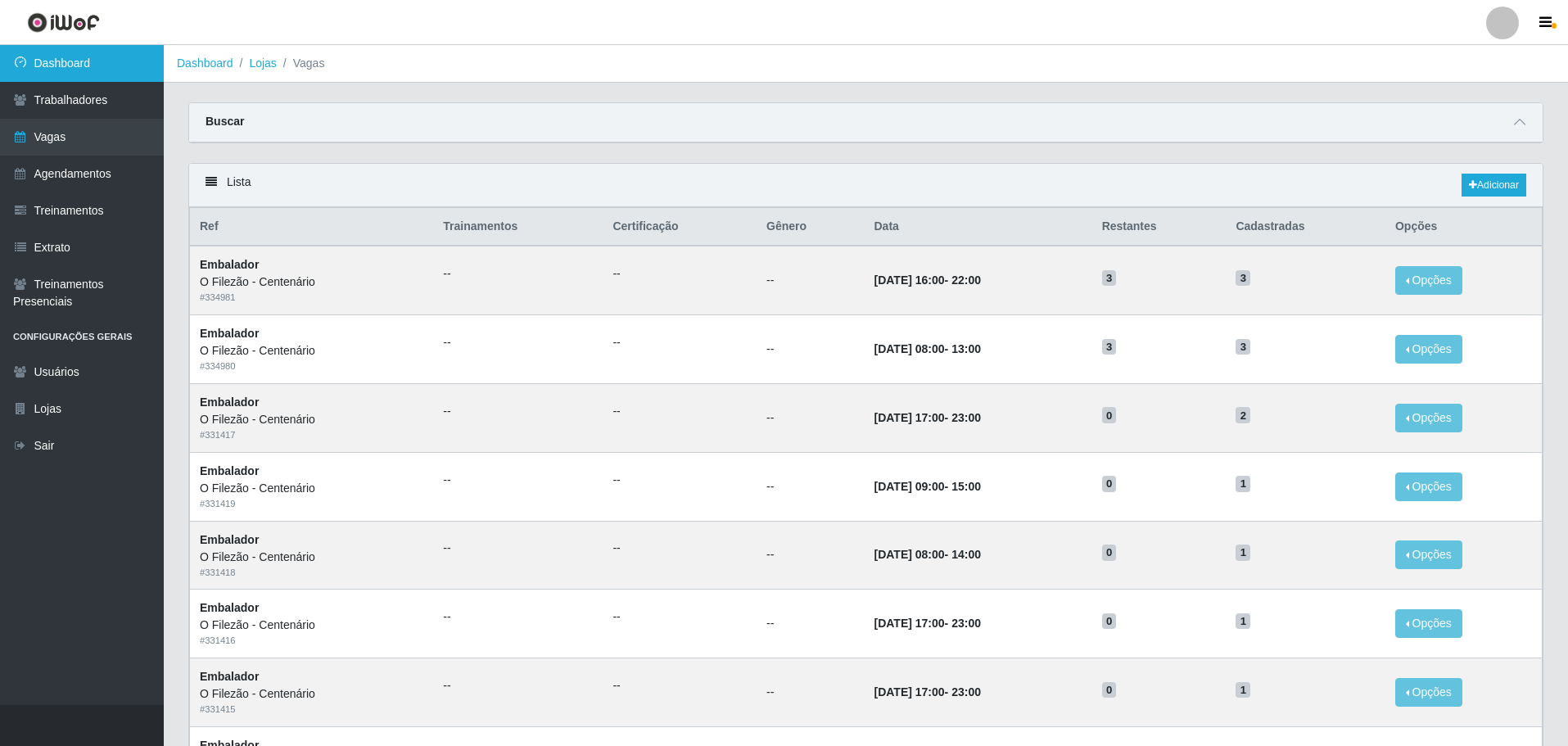
click at [93, 64] on link "Dashboard" at bounding box center [82, 63] width 163 height 37
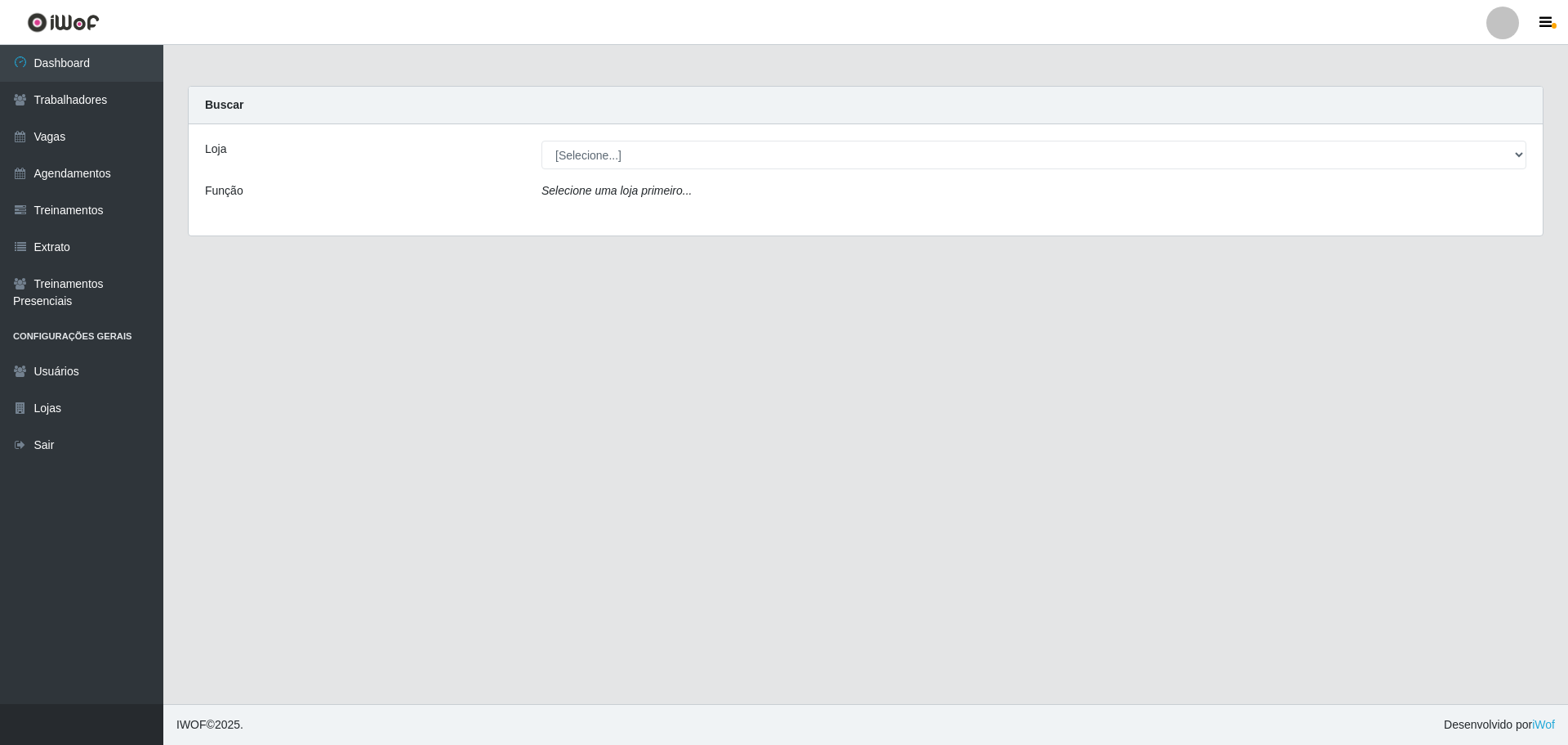
click at [659, 138] on div "Loja [Selecione...] Minimercado Filezão O Filezão - Centenário Função Selecione…" at bounding box center [866, 180] width 1355 height 111
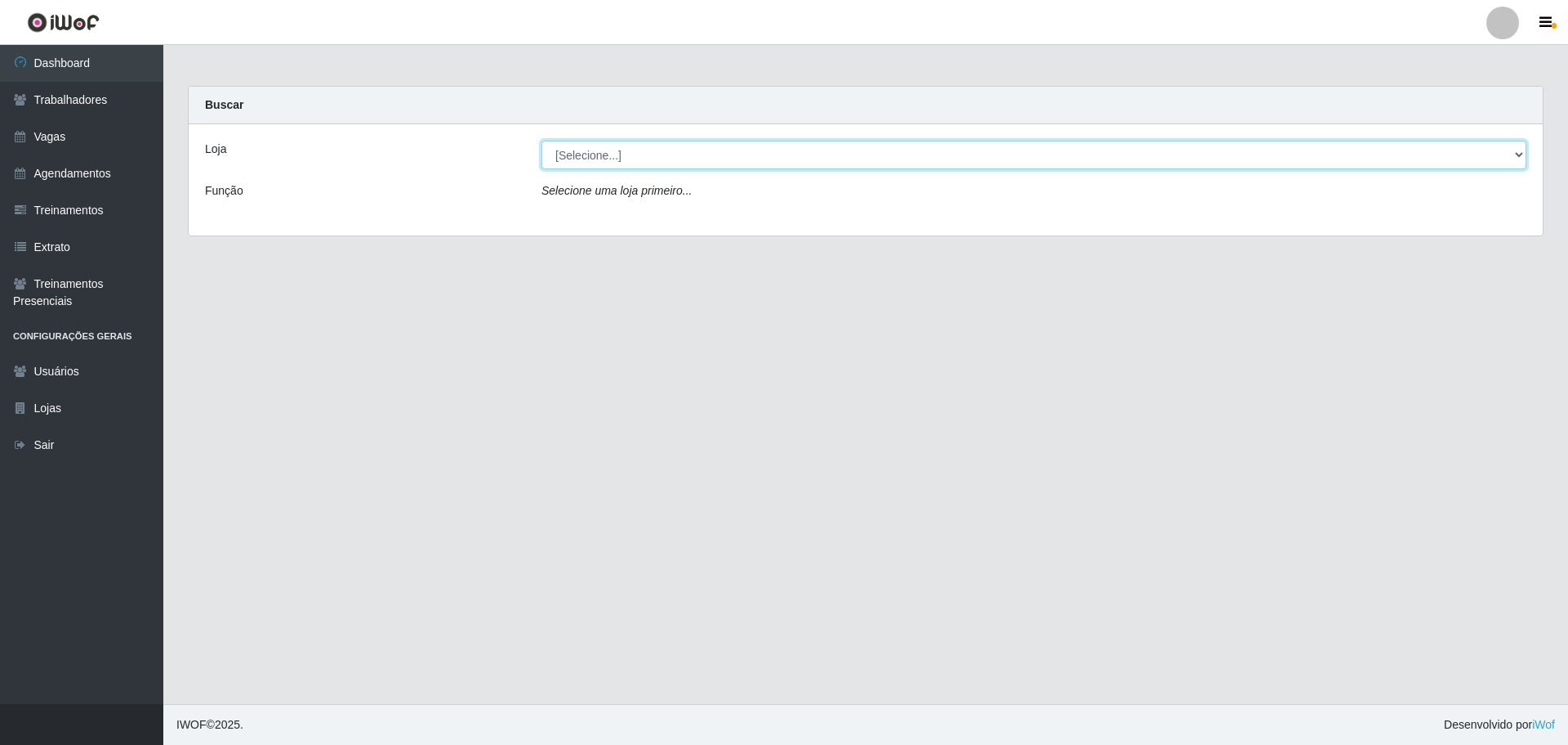
click at [669, 155] on select "[Selecione...] Minimercado Filezão O Filezão - Centenário" at bounding box center [1034, 154] width 985 height 28
select select "203"
click at [541, 140] on select "[Selecione...] Minimercado Filezão O Filezão - Centenário" at bounding box center [1034, 154] width 985 height 28
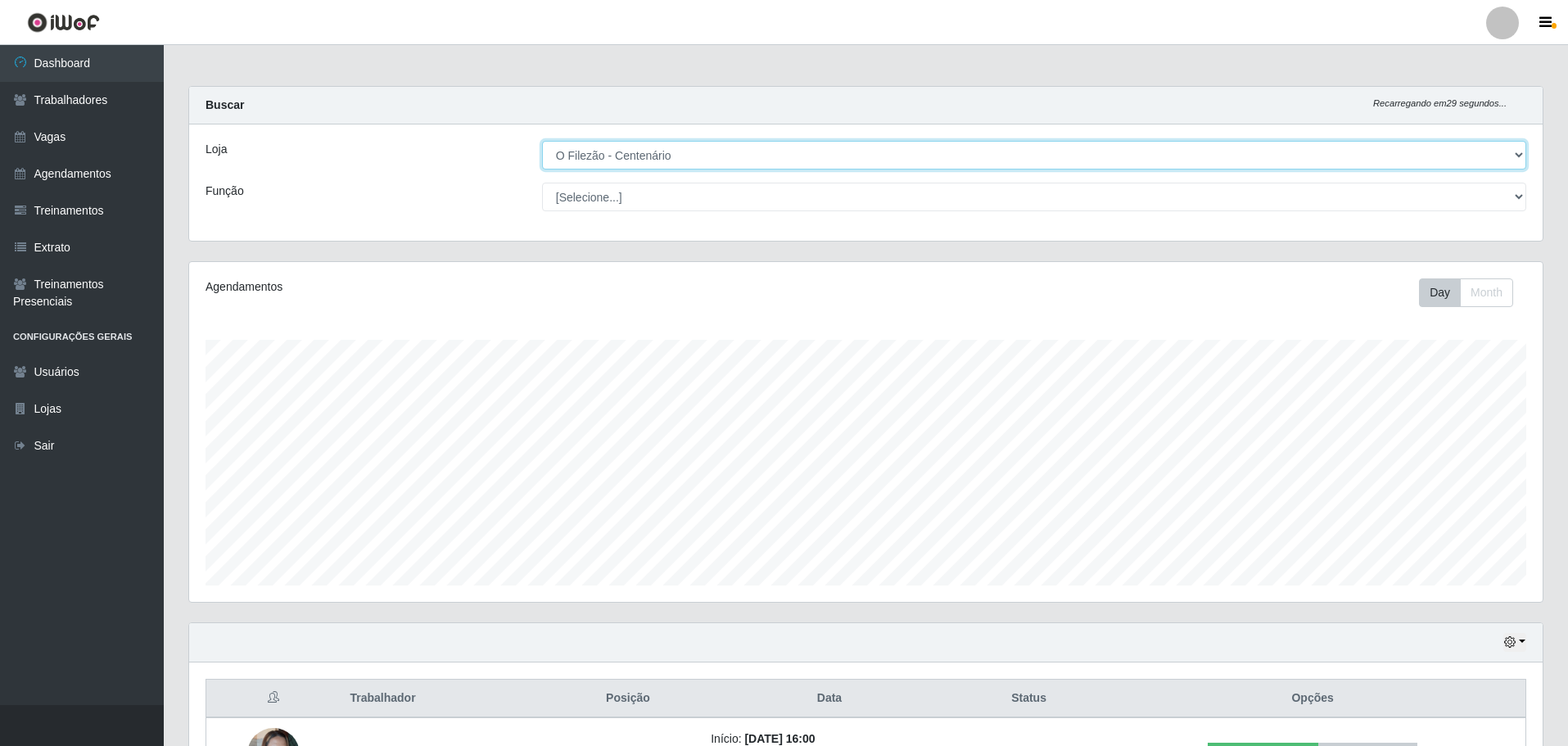
scroll to position [340, 1353]
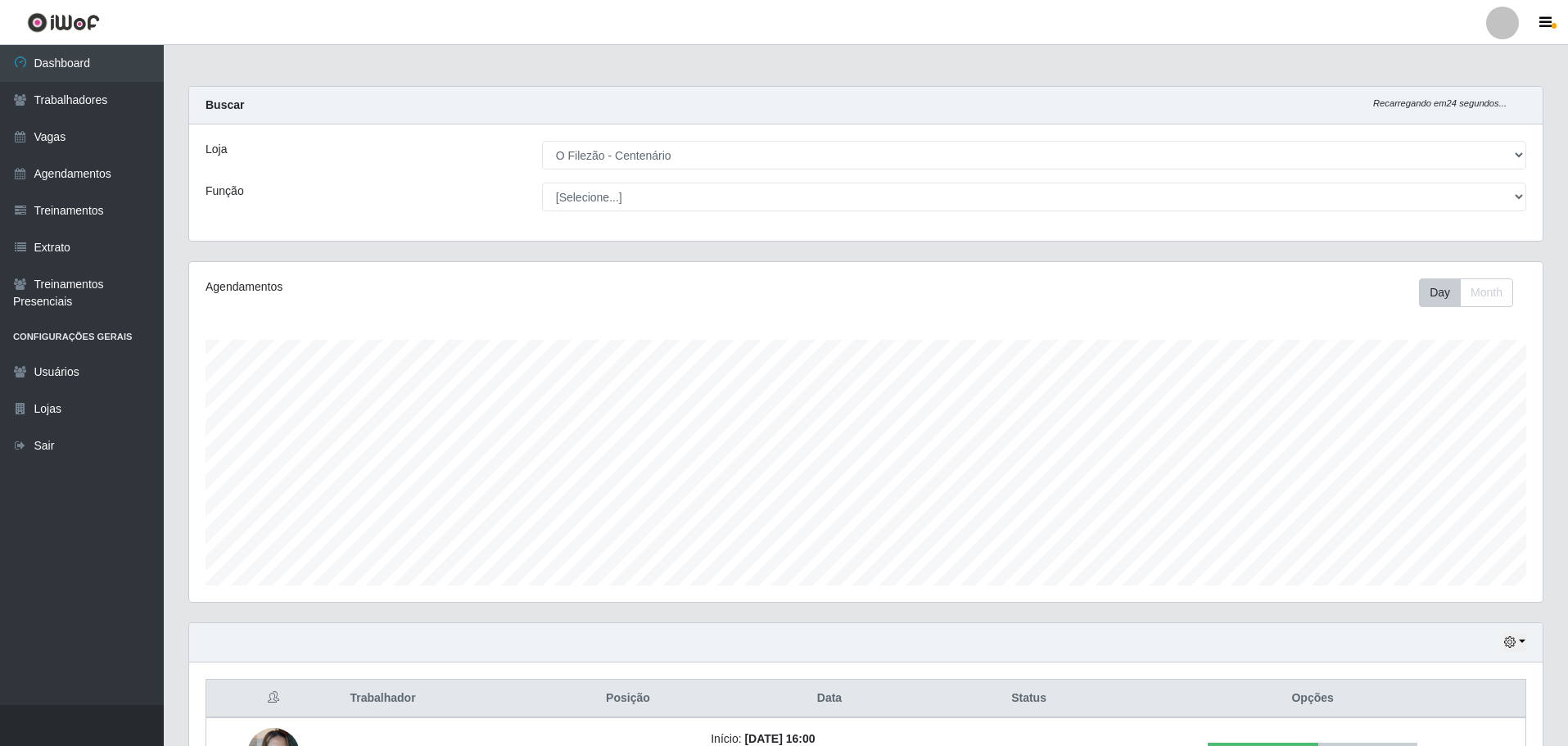
click at [1521, 637] on button "button" at bounding box center [1515, 641] width 23 height 19
click at [1469, 505] on button "1 dia" at bounding box center [1461, 512] width 129 height 34
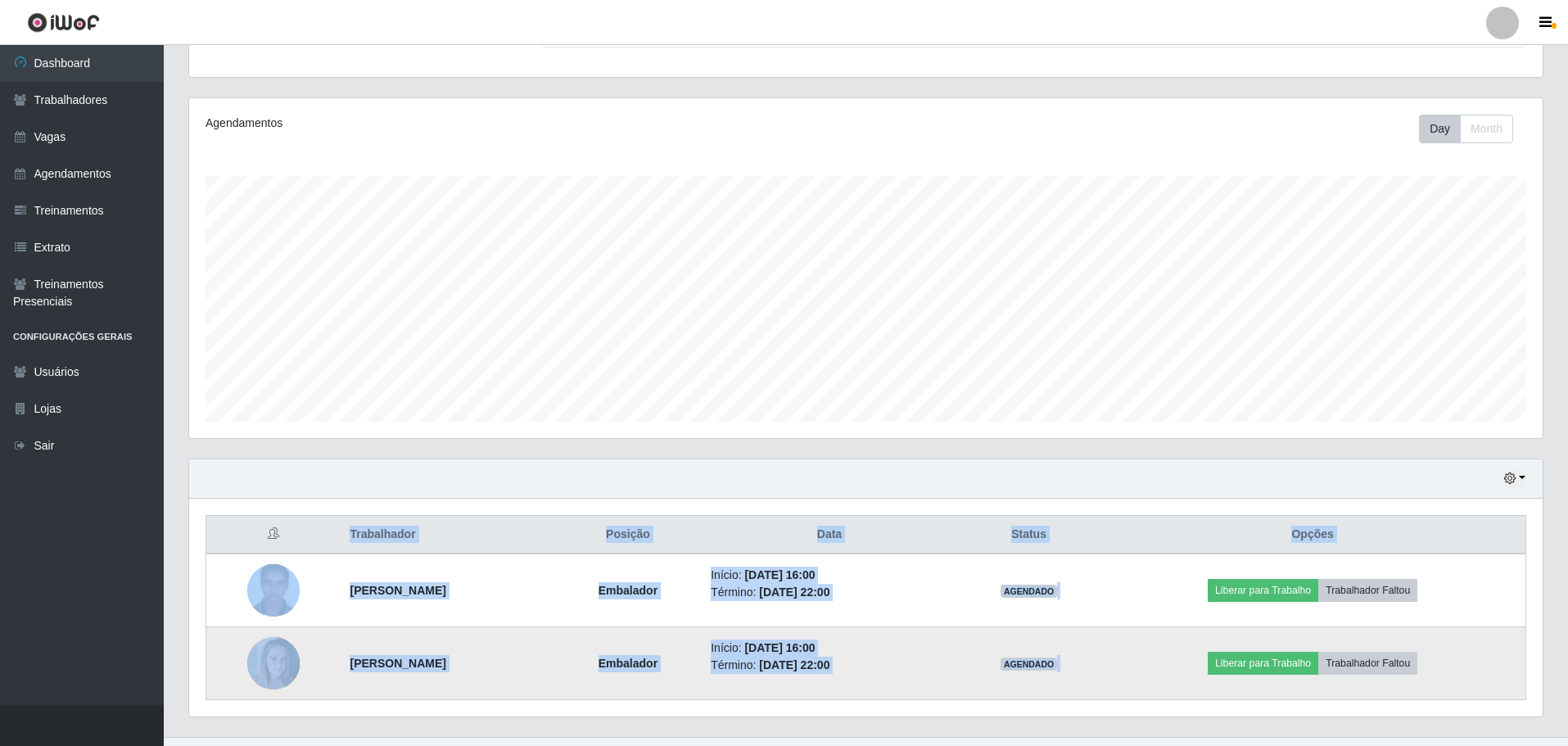
scroll to position [195, 0]
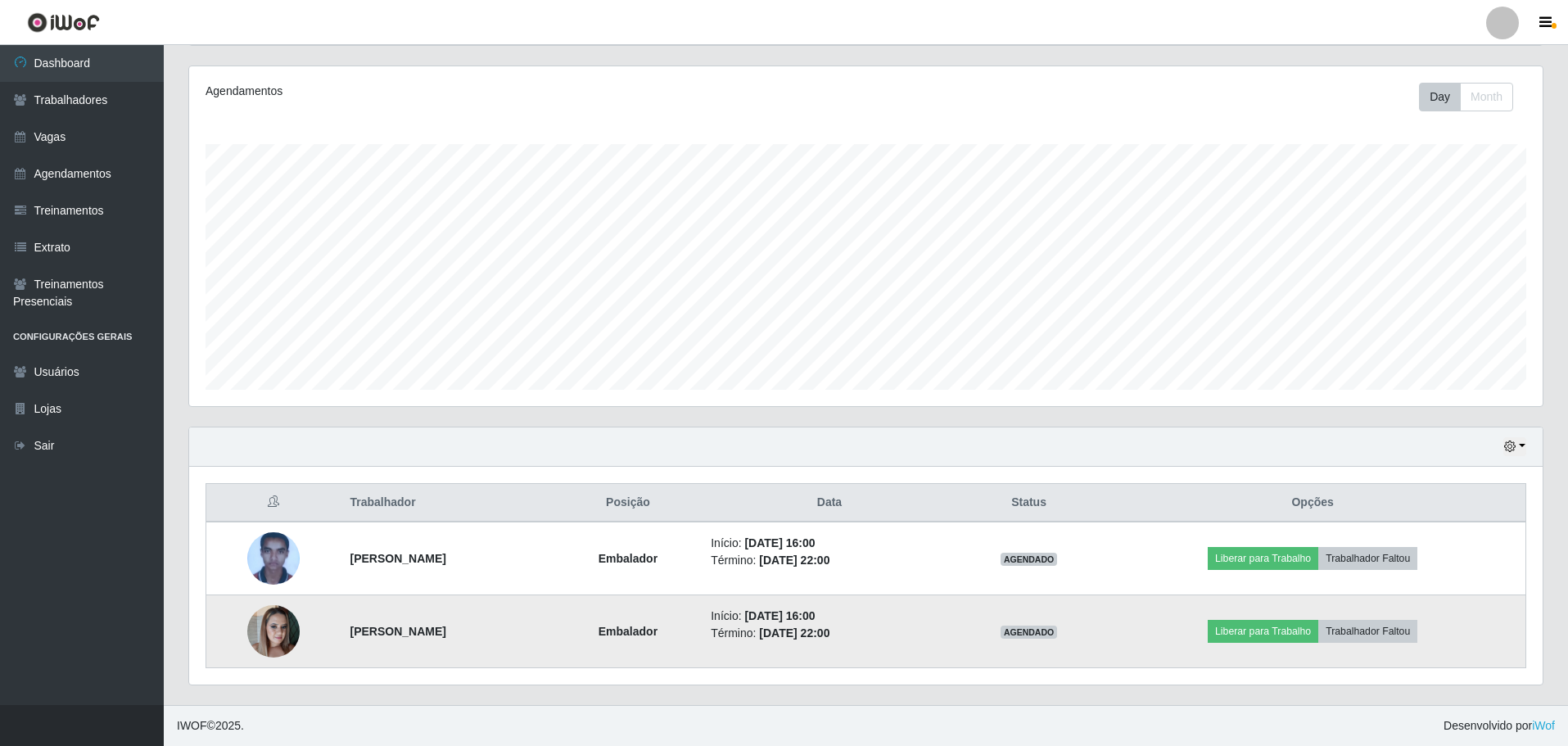
click at [1313, 306] on div "Carregando... Buscar Recarregando em 19 segundos... Loja [Selecione...] Minimer…" at bounding box center [866, 296] width 1355 height 814
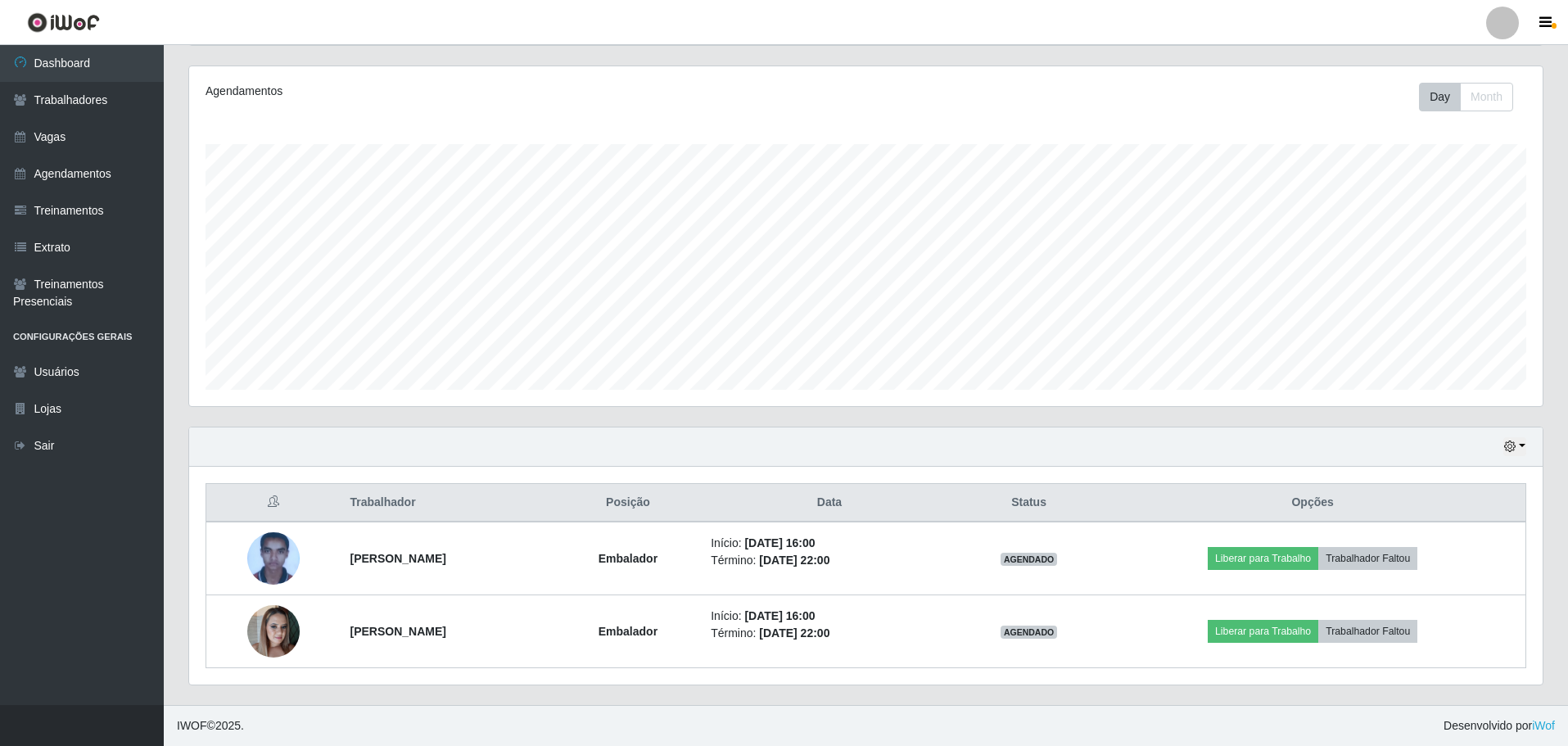
click at [1527, 463] on div "Hoje 1 dia 3 dias 1 Semana Não encerrados" at bounding box center [866, 447] width 1353 height 39
click at [1539, 471] on div "Trabalhador Posição Data Status Opções Diógenes Hilário do Nascimento Embalador…" at bounding box center [866, 574] width 1353 height 217
click at [1518, 448] on button "button" at bounding box center [1515, 446] width 23 height 19
click at [1466, 479] on button "Hoje" at bounding box center [1461, 474] width 129 height 34
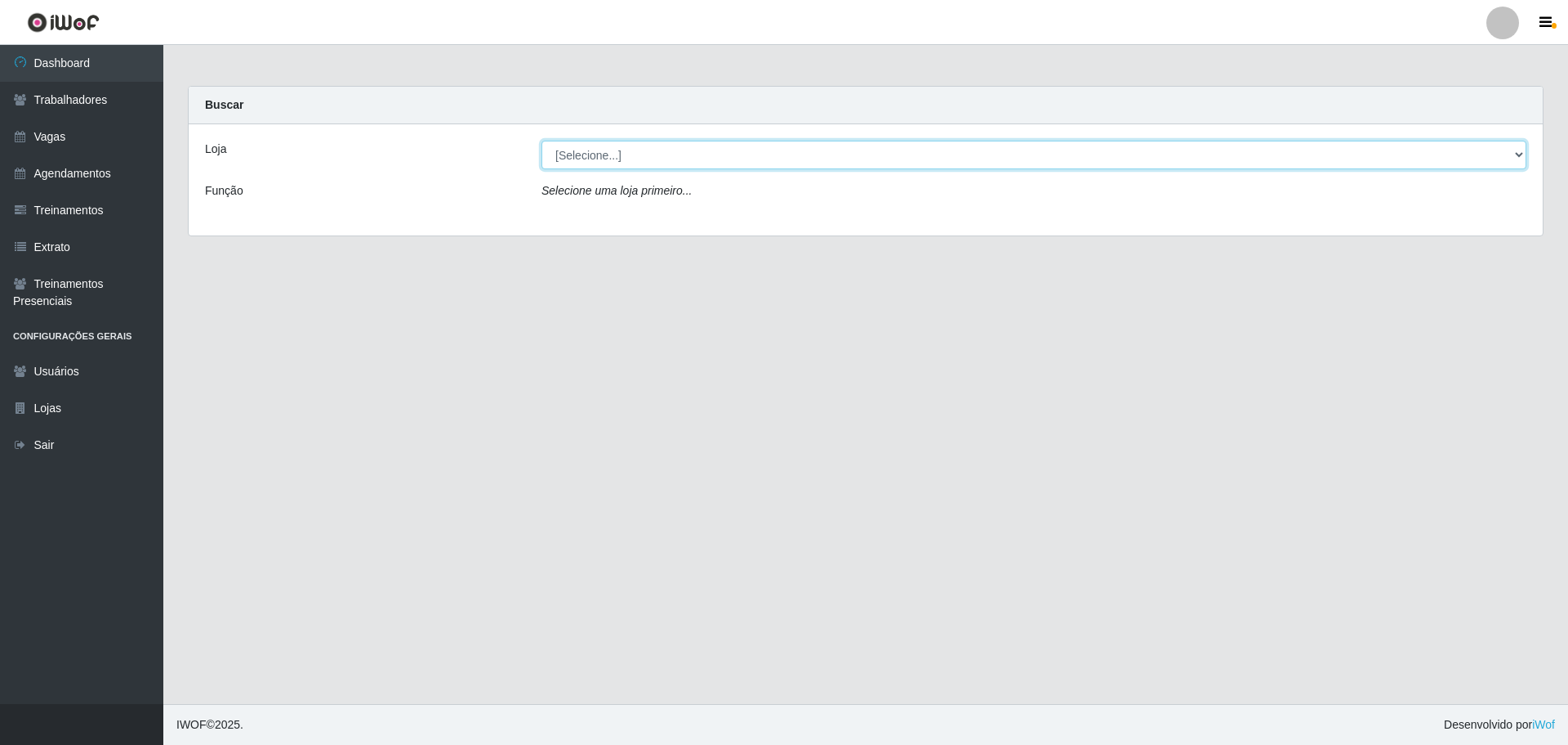
click at [643, 169] on select "[Selecione...] Minimercado Filezão O Filezão - Centenário" at bounding box center [1034, 154] width 985 height 28
select select "203"
click at [541, 140] on select "[Selecione...] Minimercado Filezão O Filezão - Centenário" at bounding box center [1034, 154] width 985 height 28
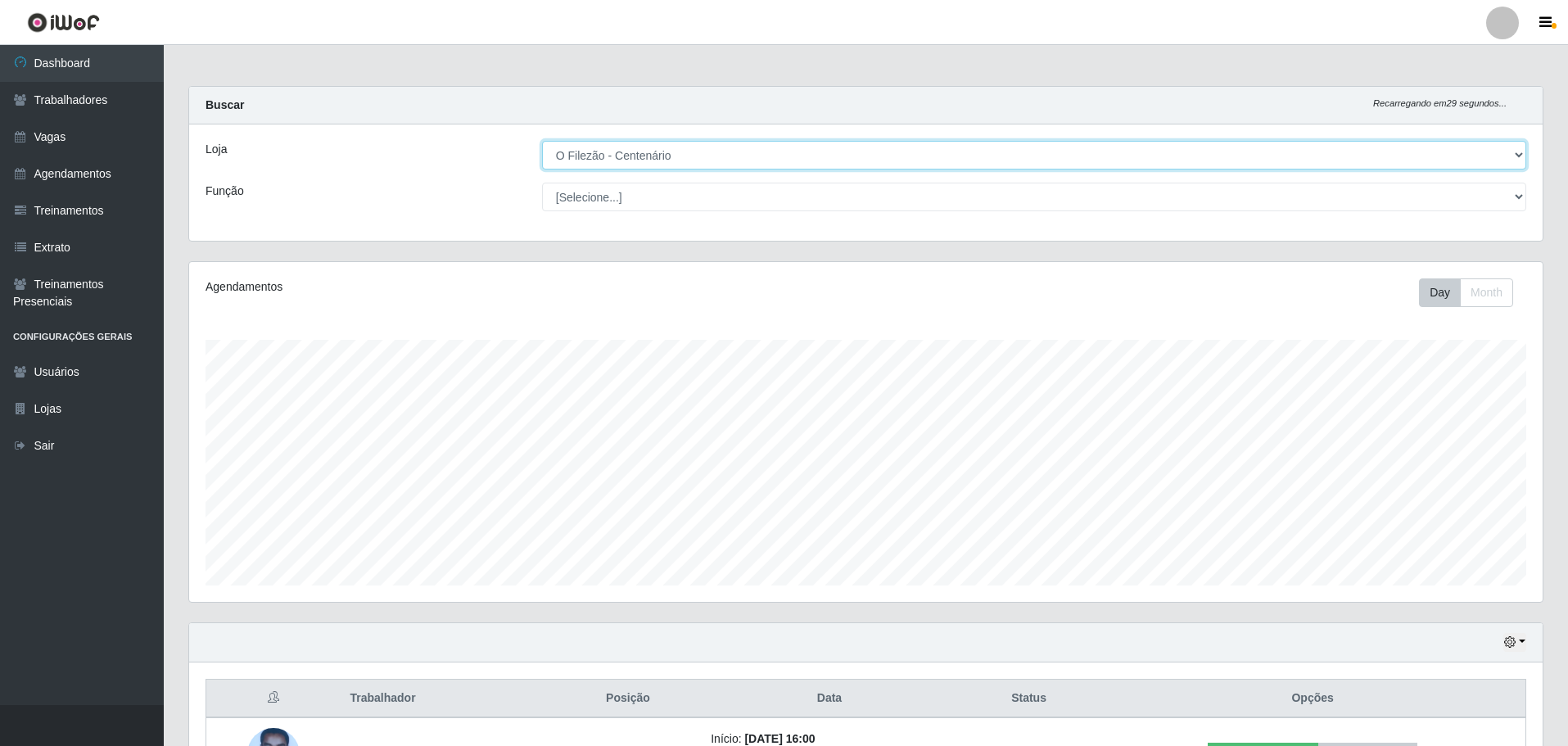
scroll to position [340, 1353]
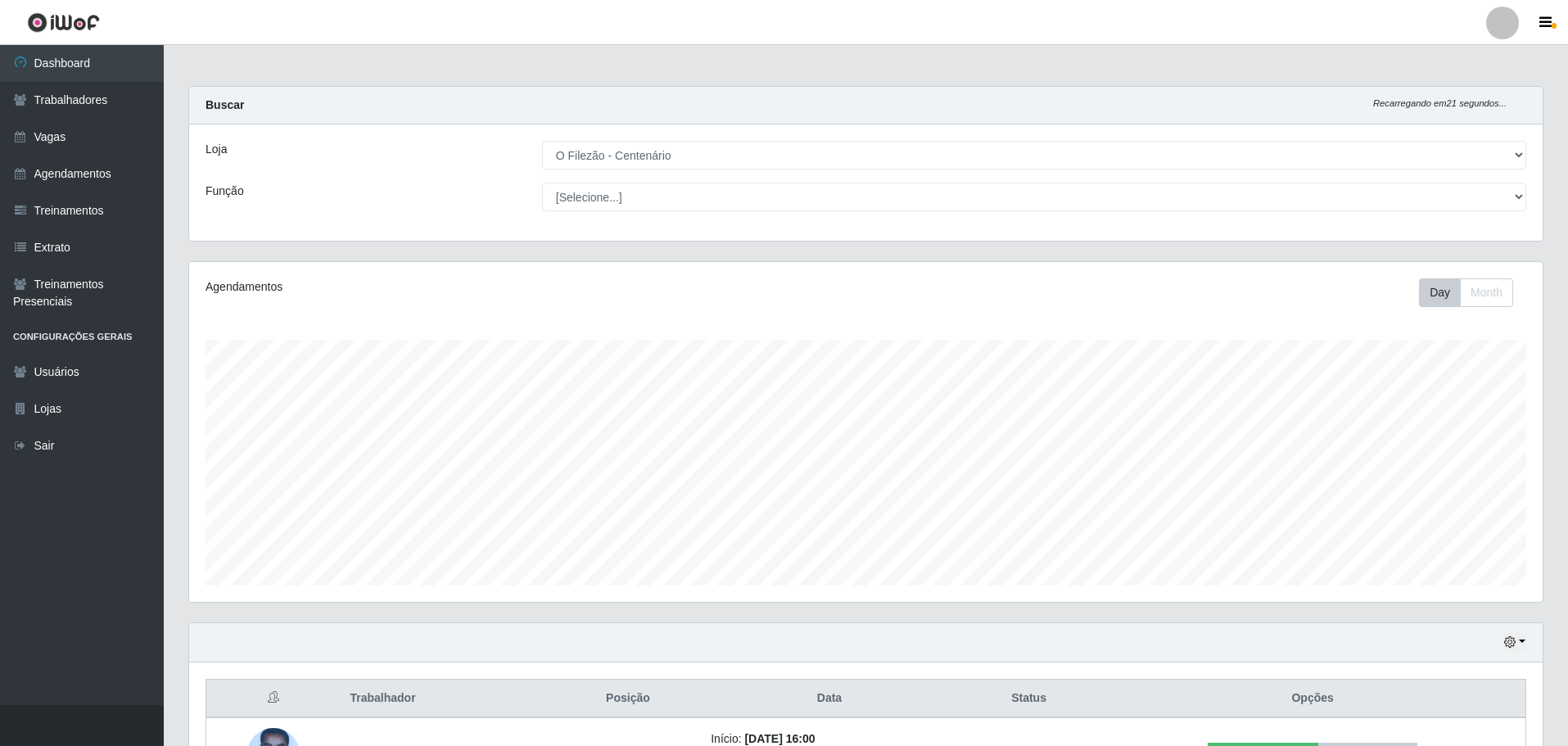
drag, startPoint x: 1569, startPoint y: 570, endPoint x: 1570, endPoint y: 708, distance: 138.0
click at [1568, 708] on html "Perfil Alterar Senha Sair Dashboard Trabalhadores Vagas Agendamentos Treinament…" at bounding box center [784, 507] width 1568 height 1014
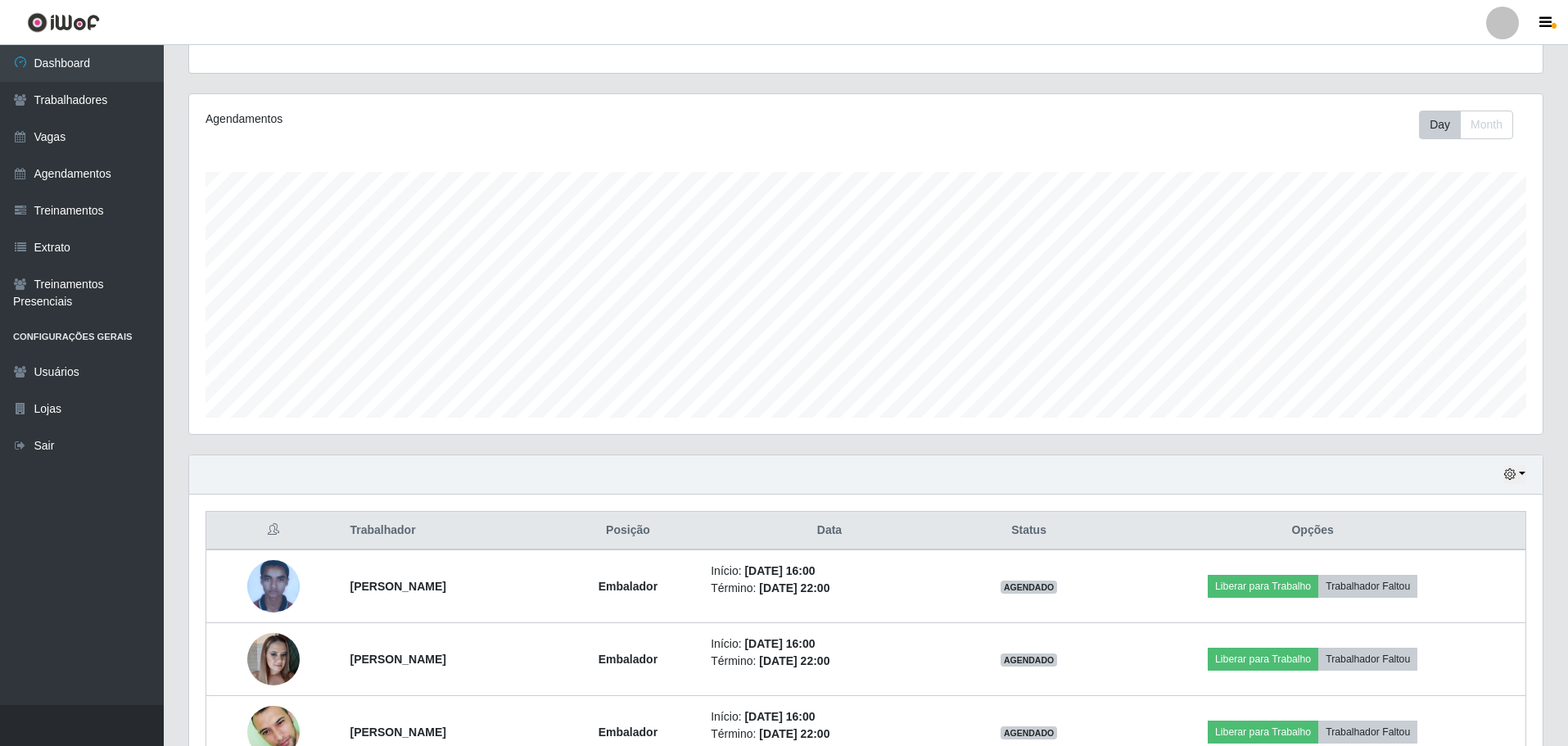
scroll to position [241, 0]
